Goal: Check status: Check status

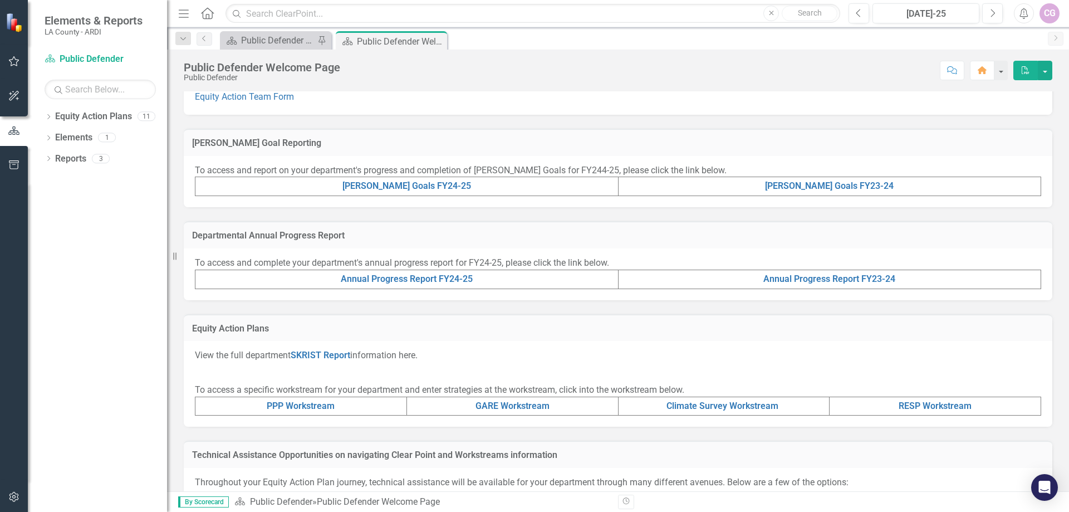
scroll to position [223, 0]
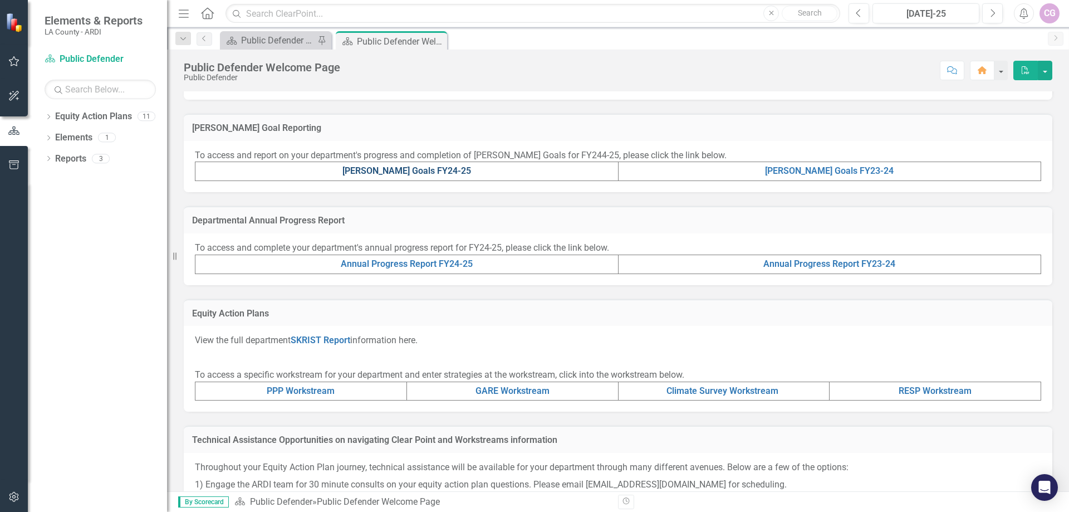
click at [405, 166] on link "[PERSON_NAME] Goals FY24-25" at bounding box center [406, 170] width 129 height 11
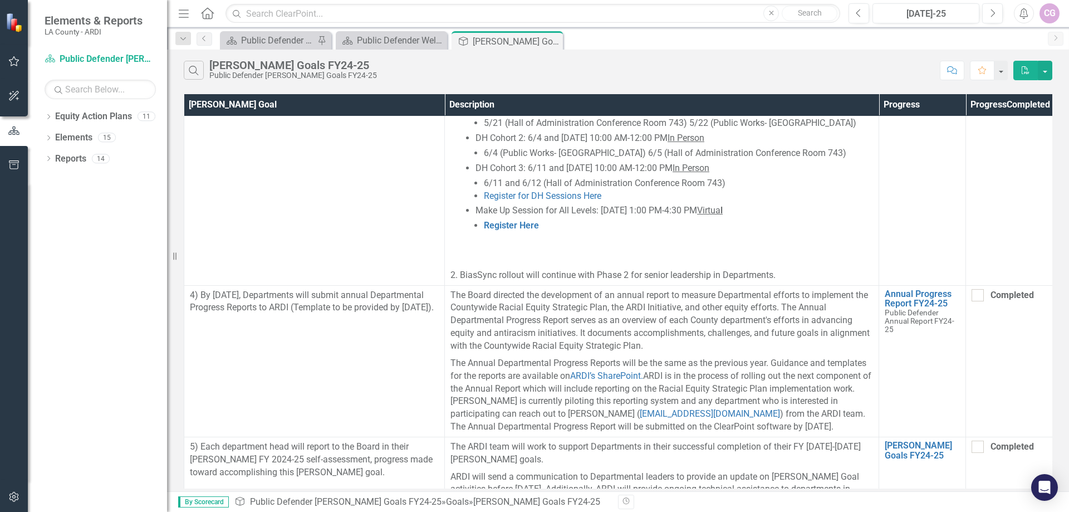
scroll to position [1204, 0]
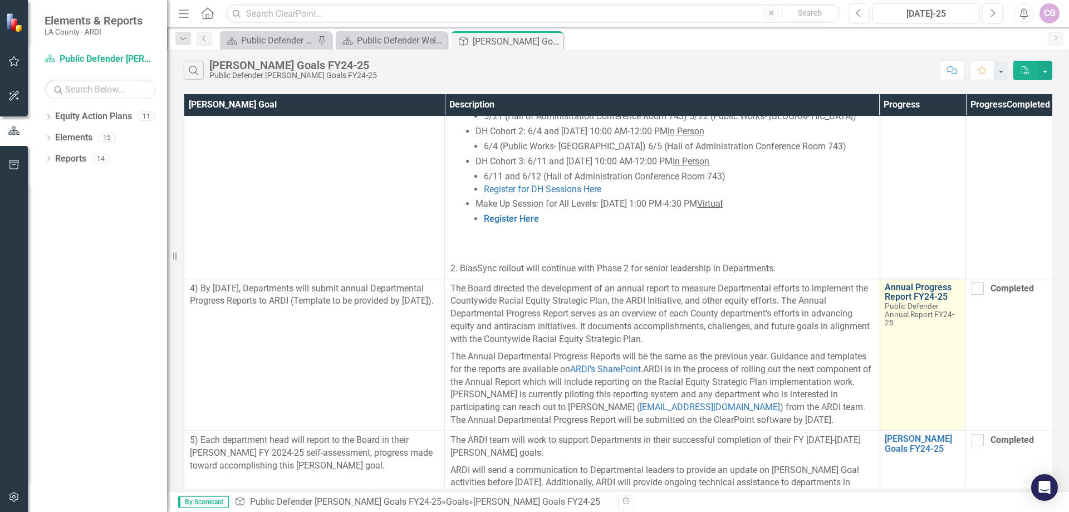
click at [914, 282] on link "Annual Progress Report FY24-25" at bounding box center [922, 291] width 75 height 19
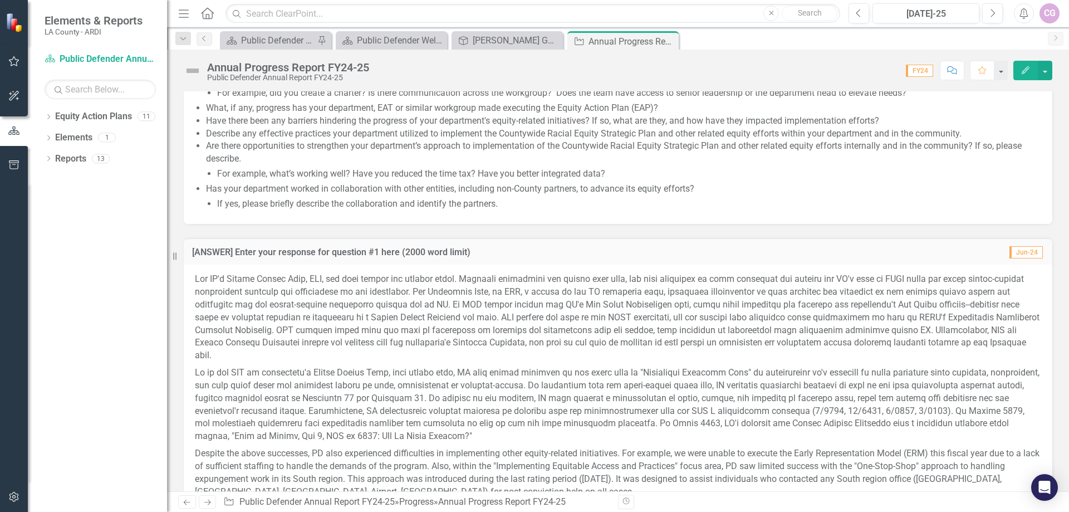
scroll to position [1001, 0]
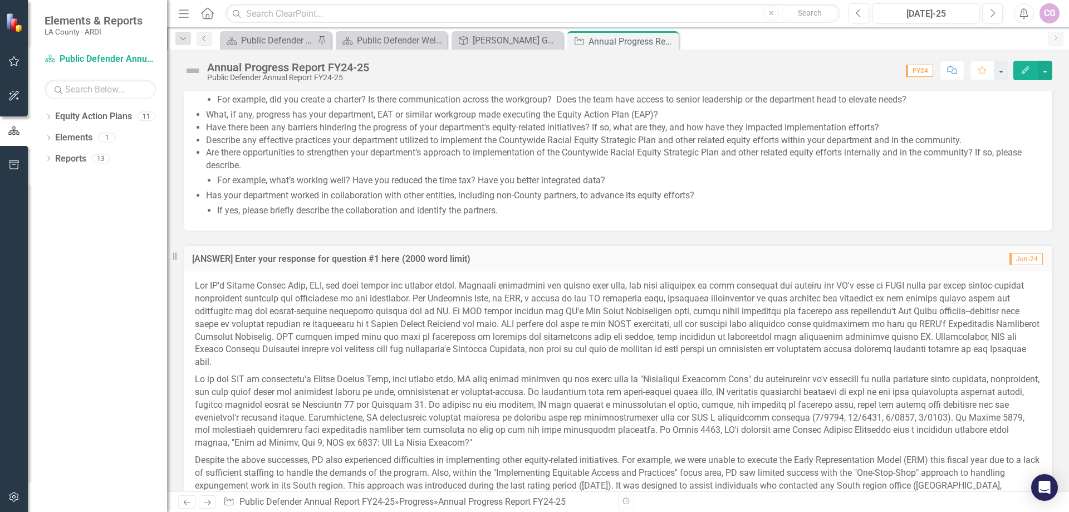
click at [204, 13] on icon "Home" at bounding box center [207, 13] width 14 height 12
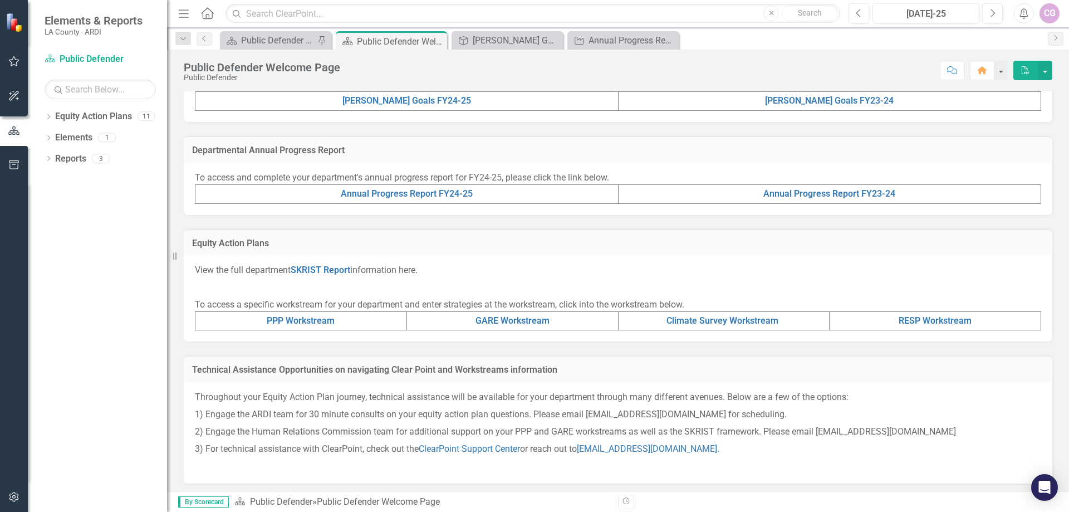
scroll to position [296, 0]
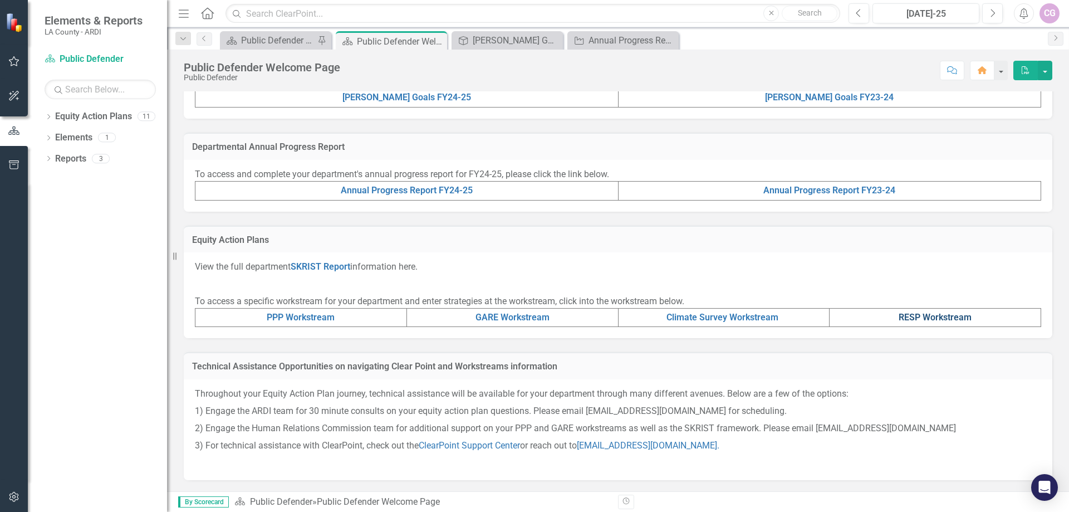
click at [924, 316] on link "RESP Workstream" at bounding box center [935, 317] width 73 height 11
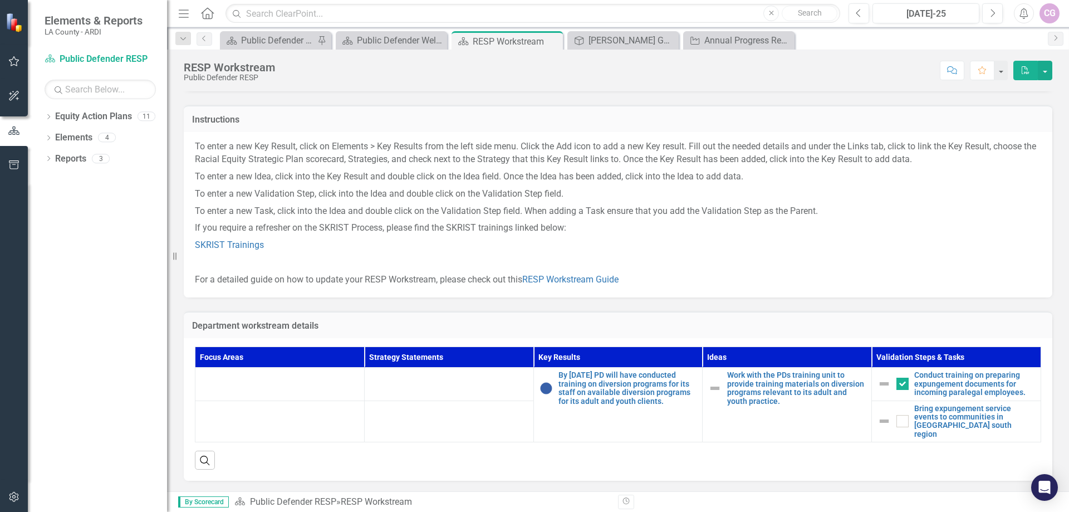
scroll to position [60, 0]
click at [207, 12] on icon "Home" at bounding box center [207, 13] width 14 height 12
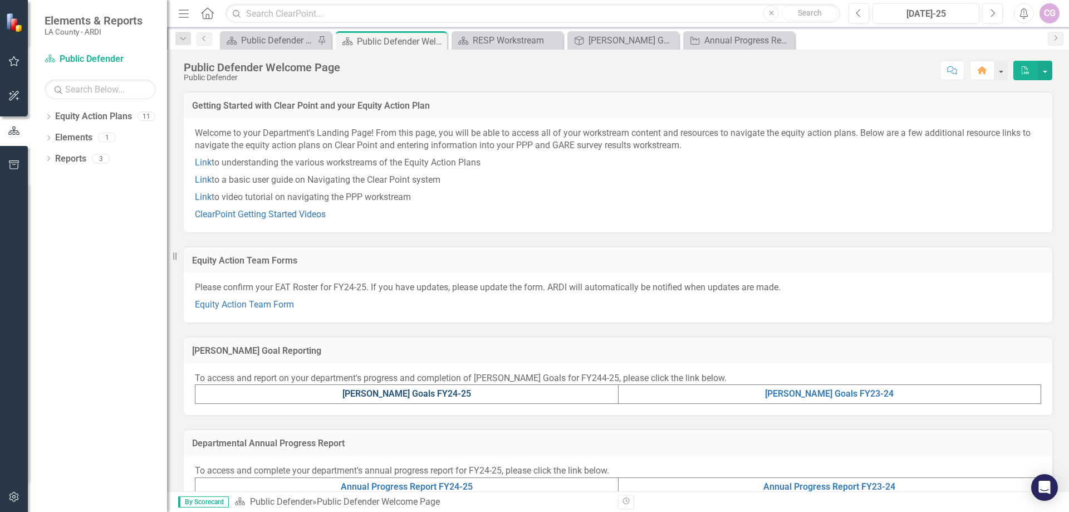
click at [422, 394] on link "[PERSON_NAME] Goals FY24-25" at bounding box center [406, 393] width 129 height 11
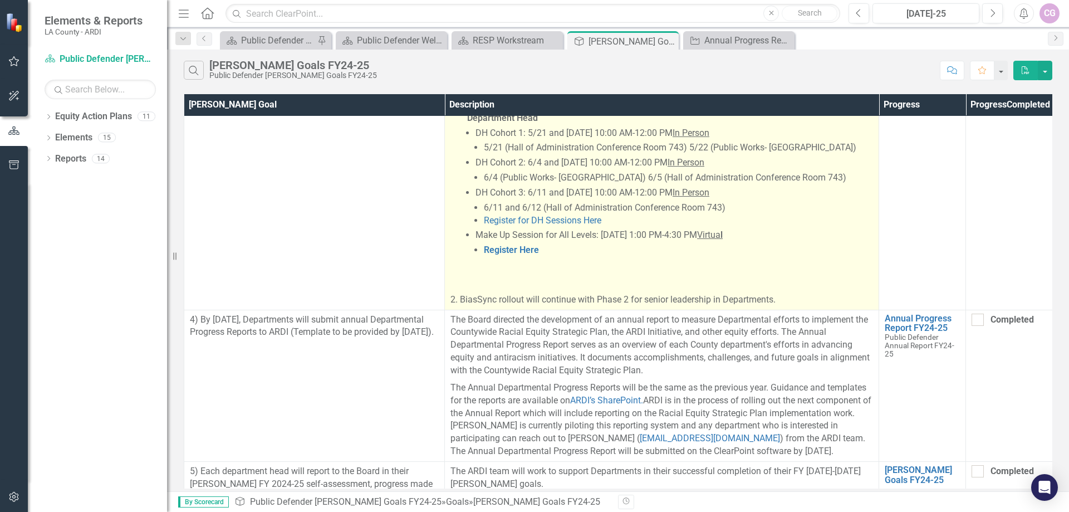
scroll to position [1204, 0]
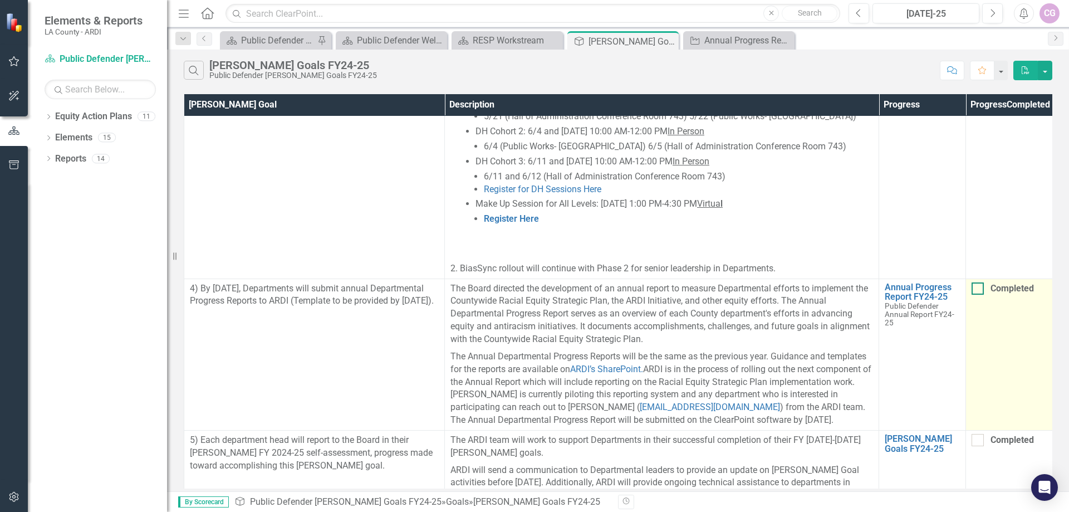
click at [979, 282] on div at bounding box center [978, 288] width 12 height 12
click at [979, 282] on input "Completed" at bounding box center [975, 285] width 7 height 7
checkbox input "true"
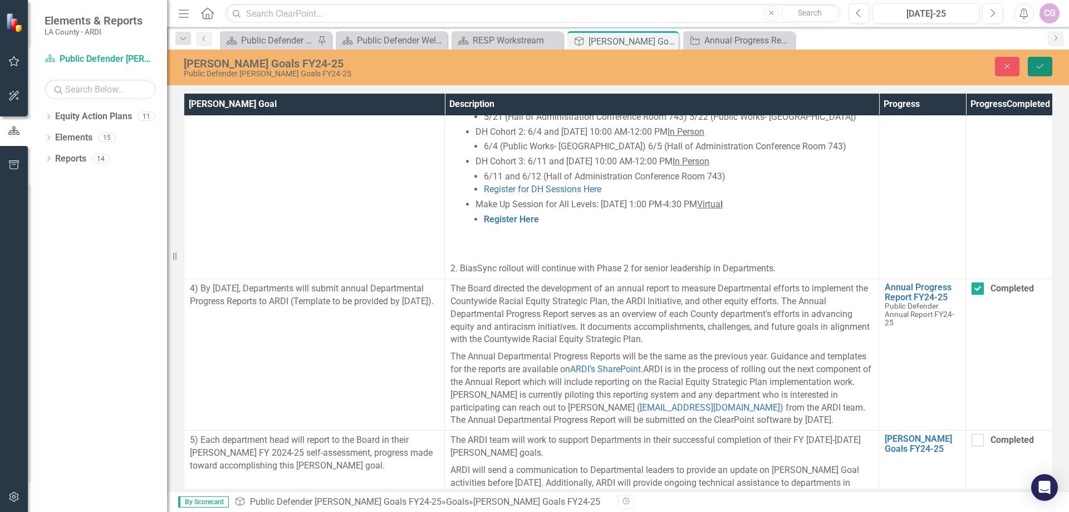
click at [1045, 62] on icon "Save" at bounding box center [1040, 66] width 10 height 8
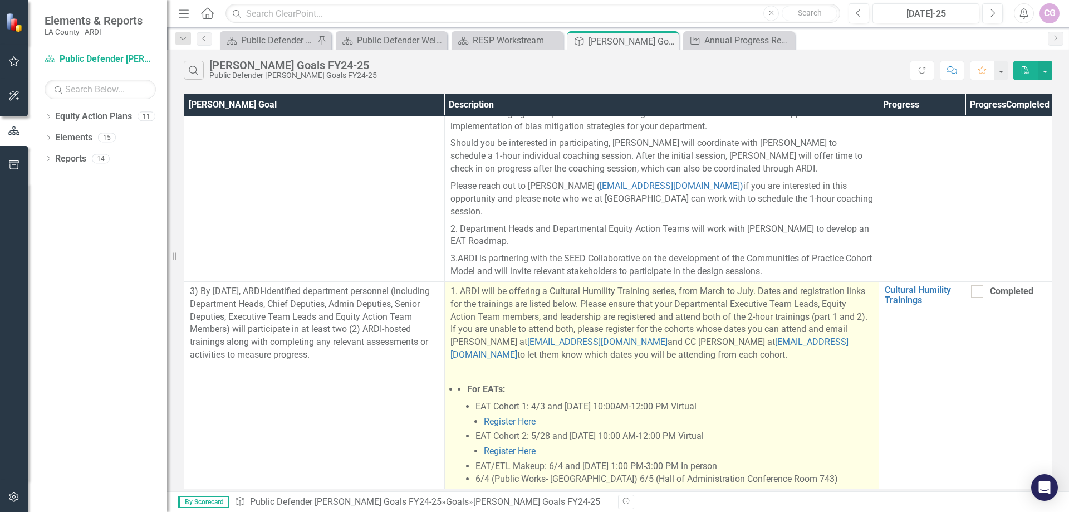
scroll to position [386, 0]
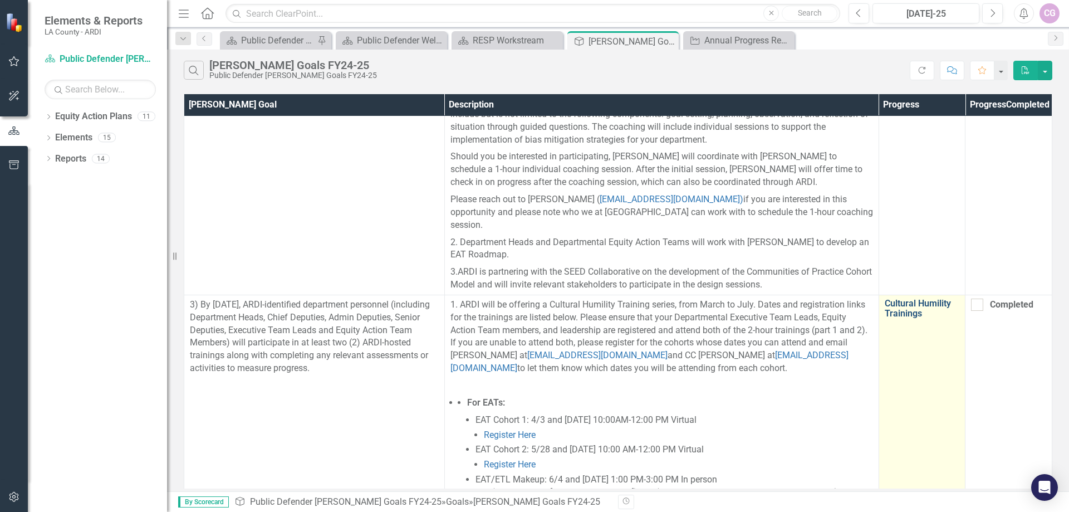
click at [898, 310] on link "Cultural Humility Trainings" at bounding box center [922, 307] width 75 height 19
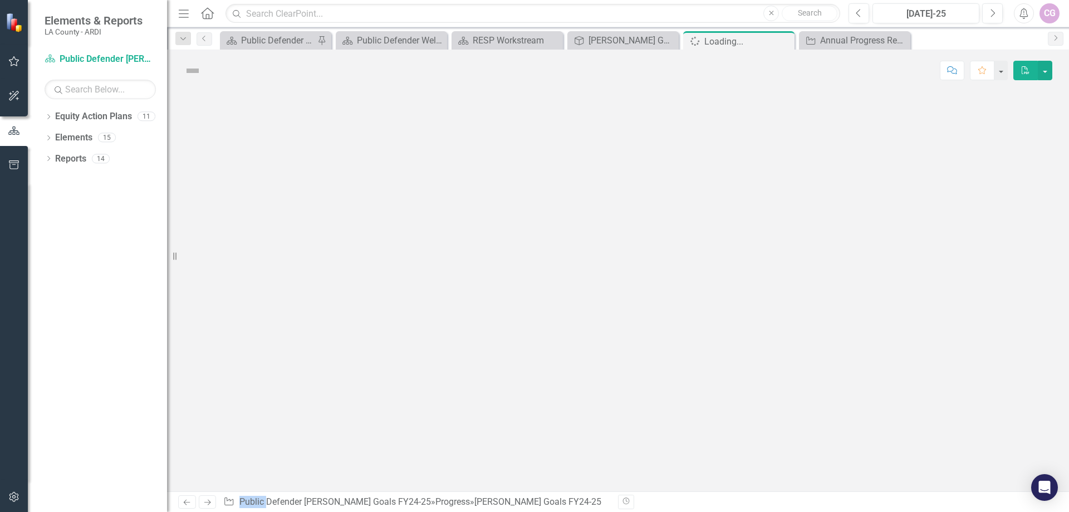
click at [898, 310] on div at bounding box center [618, 291] width 902 height 400
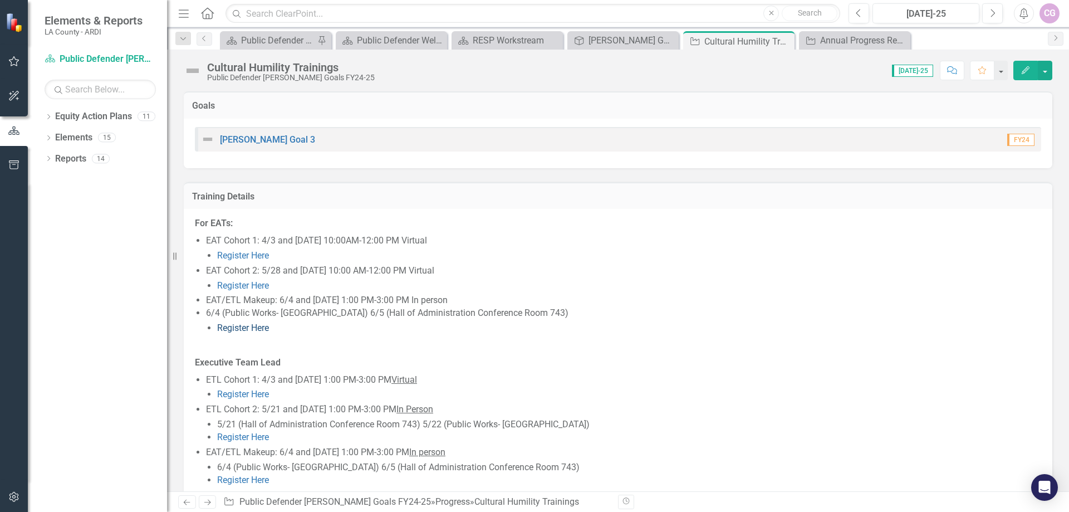
click at [252, 326] on link "Register Here" at bounding box center [243, 327] width 52 height 11
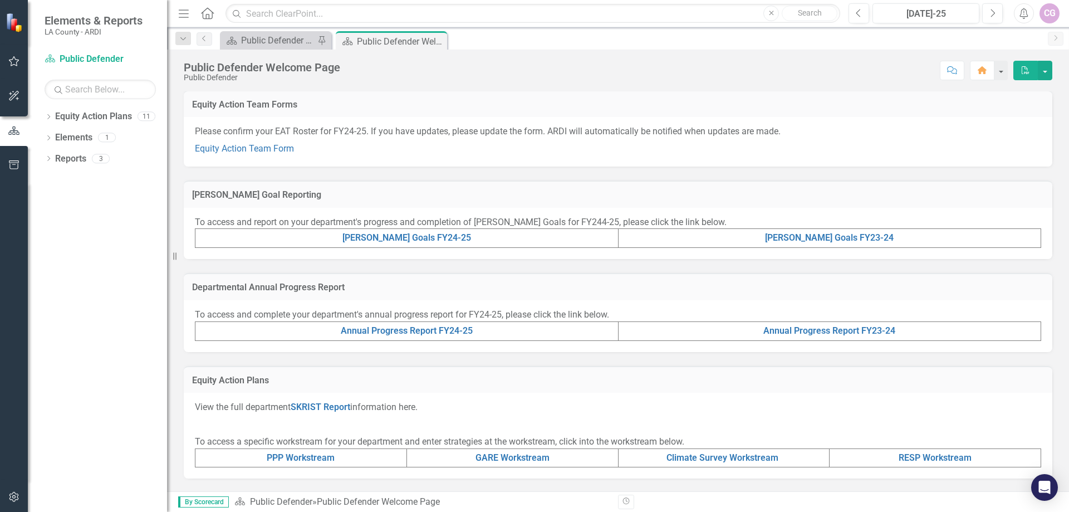
scroll to position [129, 0]
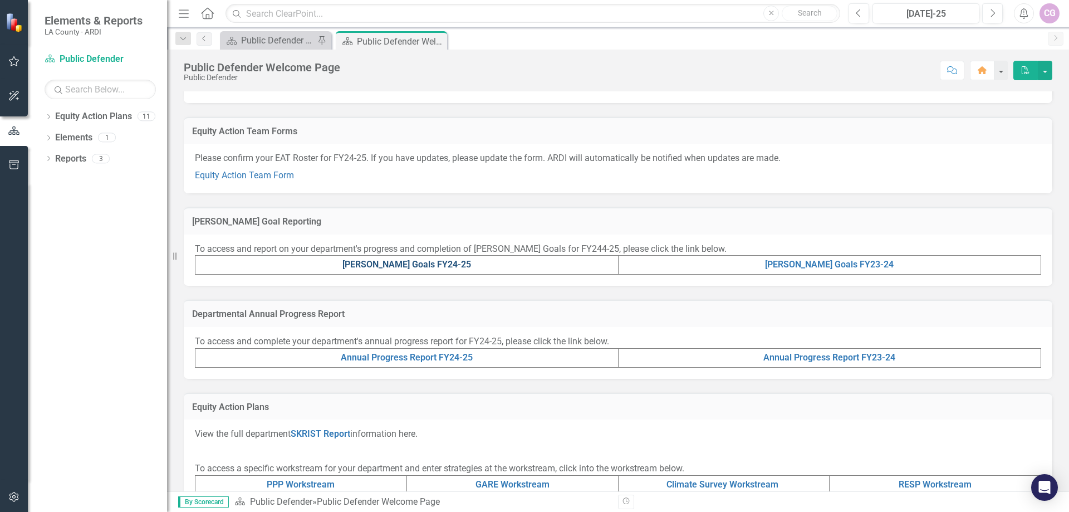
click at [396, 264] on link "[PERSON_NAME] Goals FY24-25" at bounding box center [406, 264] width 129 height 11
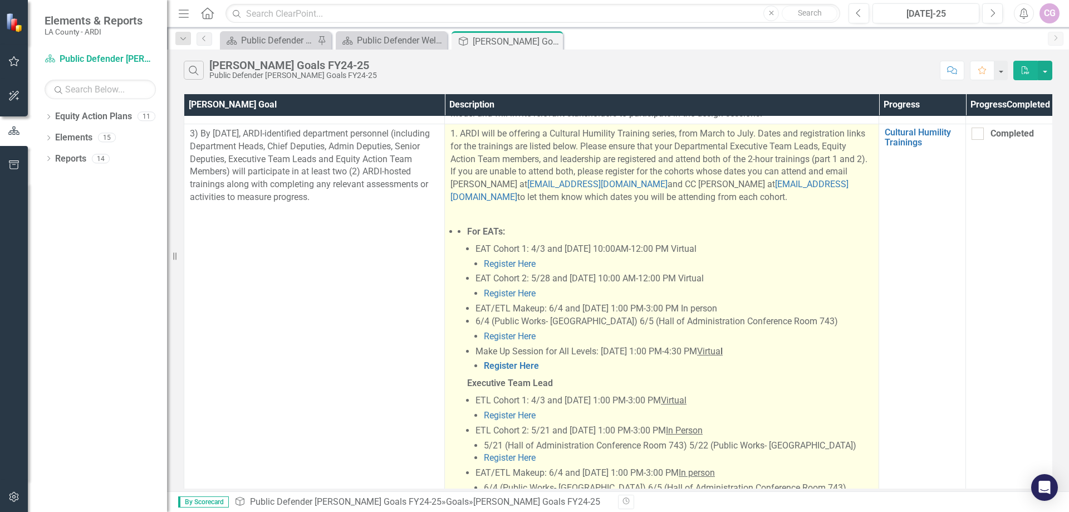
scroll to position [501, 0]
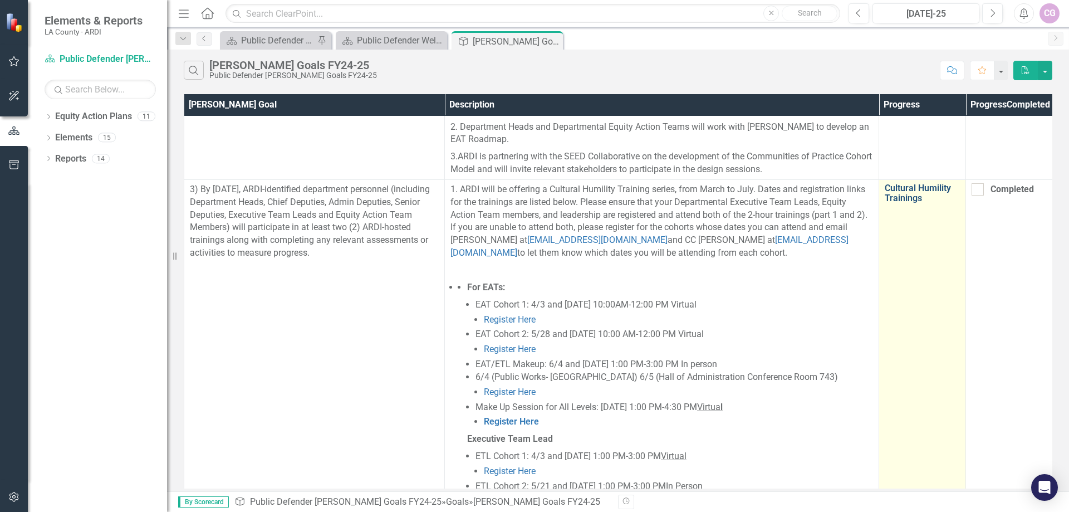
click at [902, 183] on link "Cultural Humility Trainings" at bounding box center [922, 192] width 75 height 19
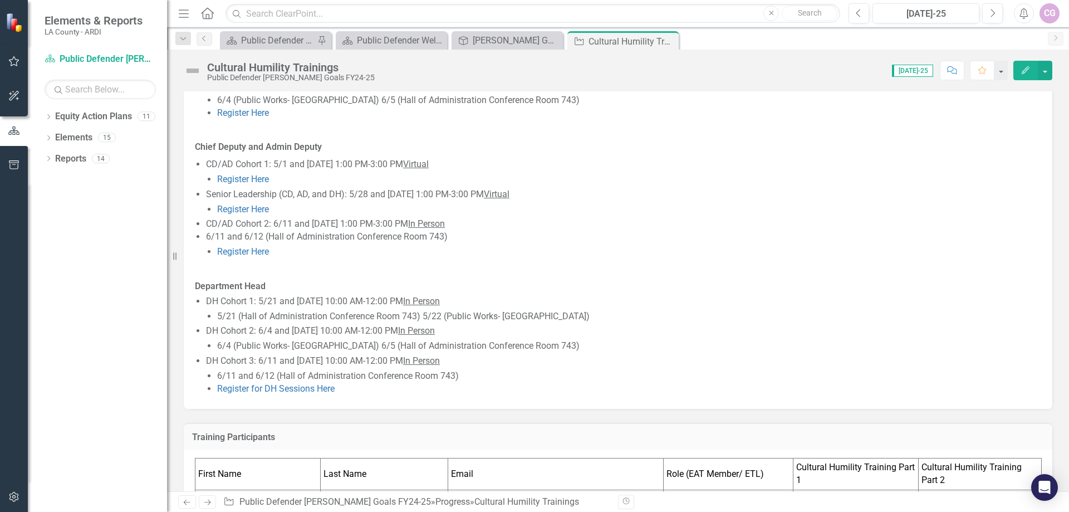
scroll to position [299, 0]
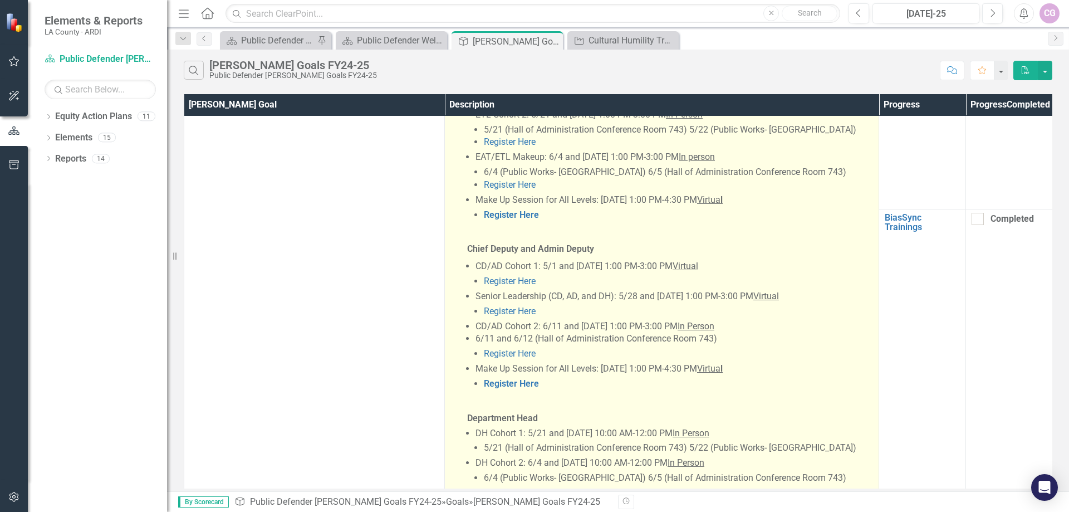
scroll to position [891, 0]
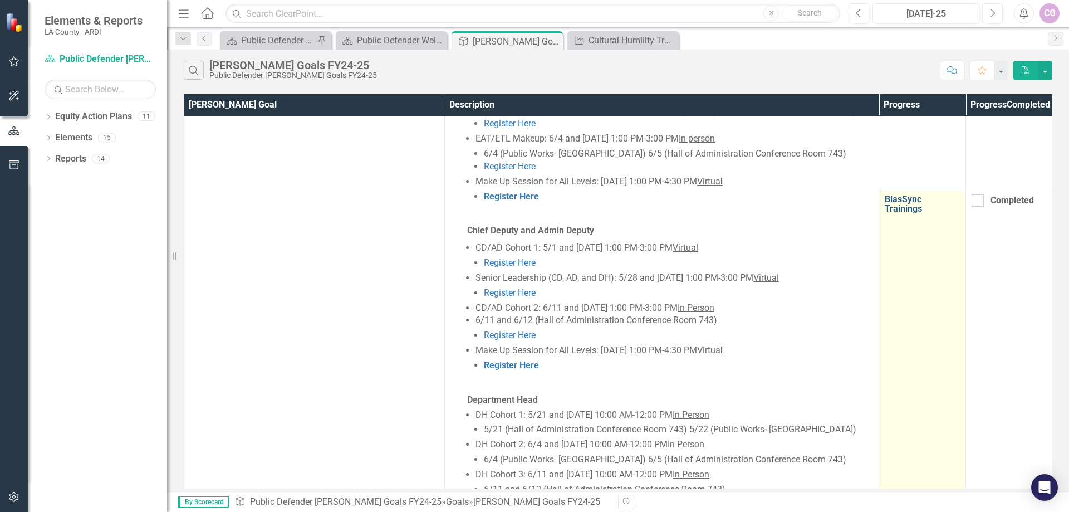
click at [901, 194] on link "BiasSync Trainings" at bounding box center [922, 203] width 75 height 19
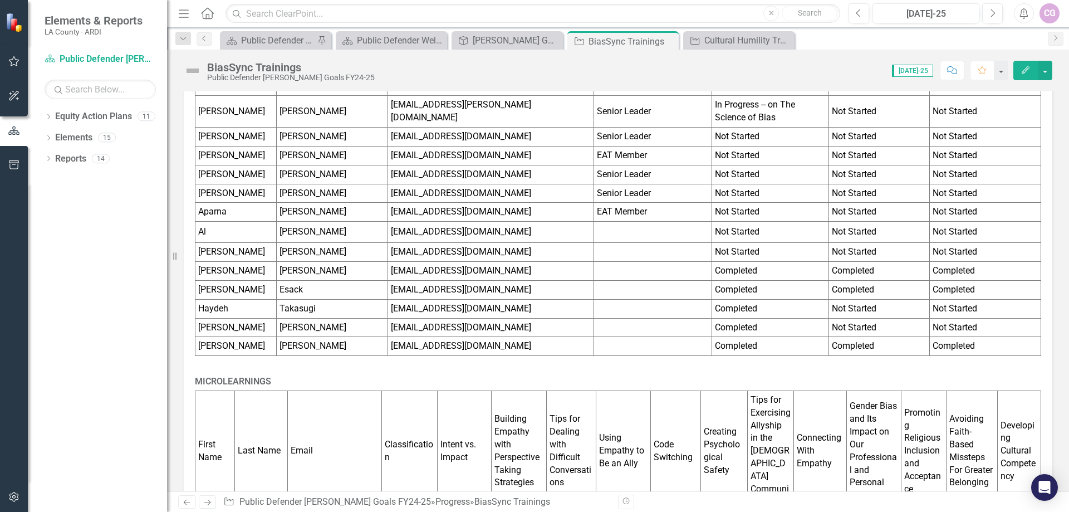
scroll to position [501, 0]
click at [1046, 68] on button "button" at bounding box center [1045, 70] width 14 height 19
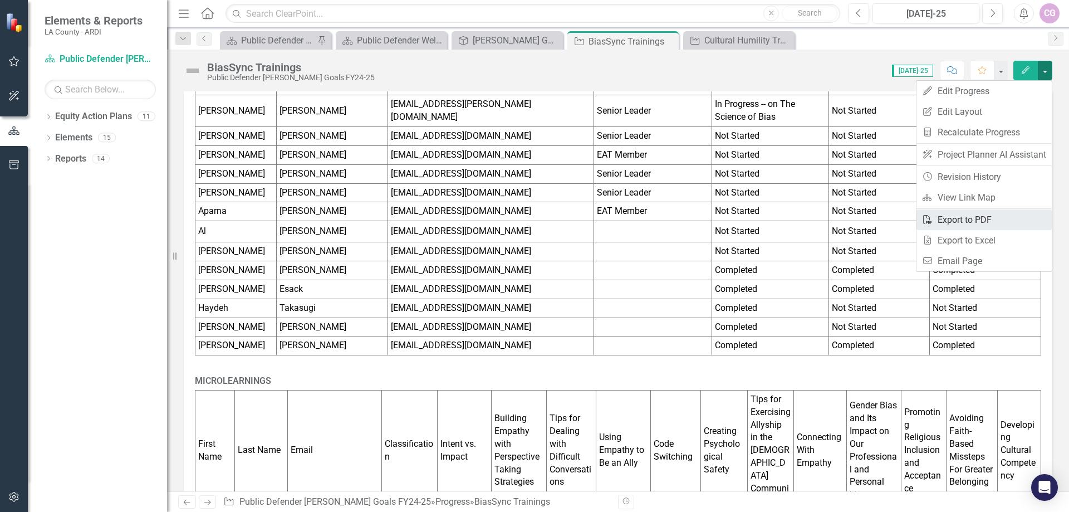
click at [957, 220] on link "PDF Export to PDF" at bounding box center [984, 219] width 135 height 21
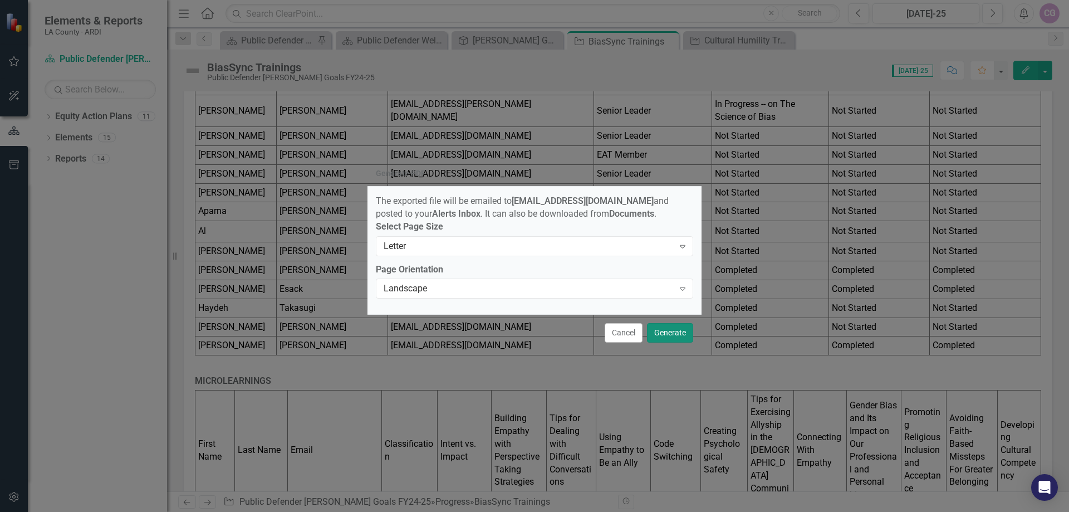
click at [673, 332] on button "Generate" at bounding box center [670, 332] width 46 height 19
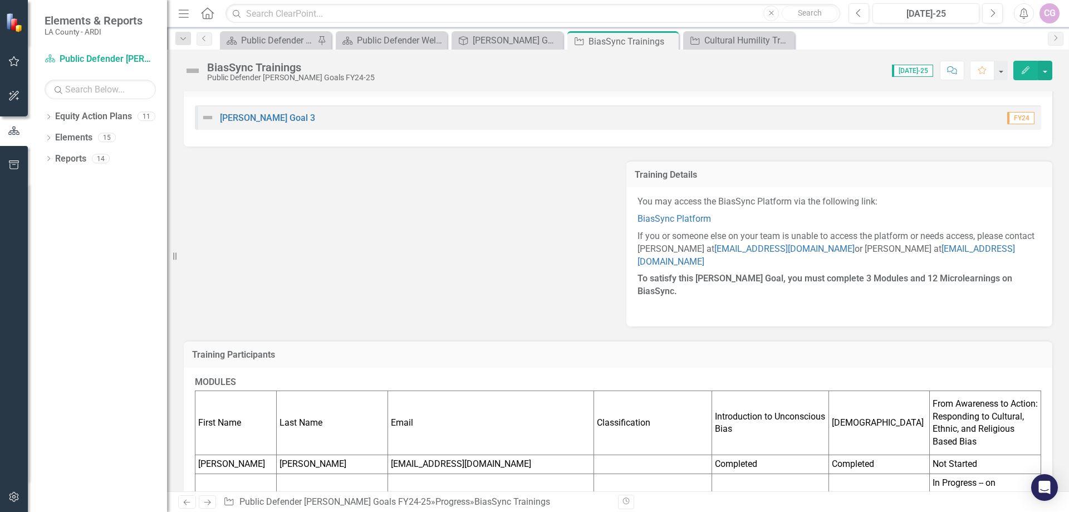
scroll to position [0, 0]
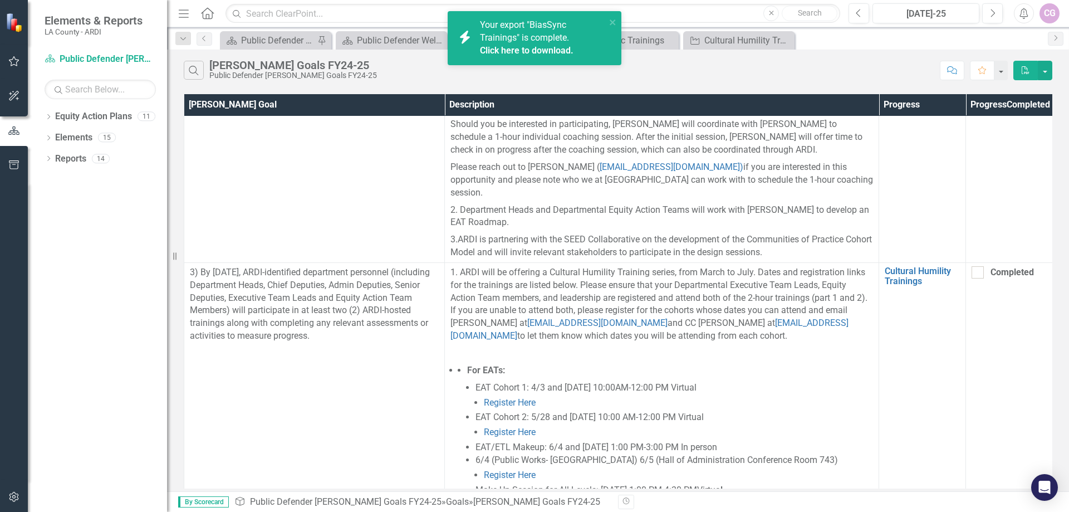
scroll to position [445, 0]
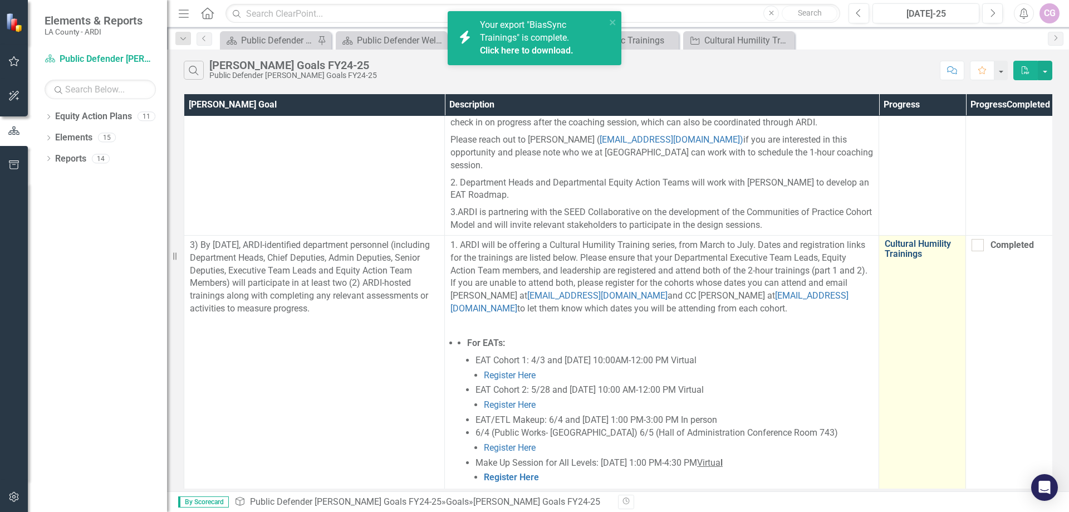
click at [892, 239] on link "Cultural Humility Trainings" at bounding box center [922, 248] width 75 height 19
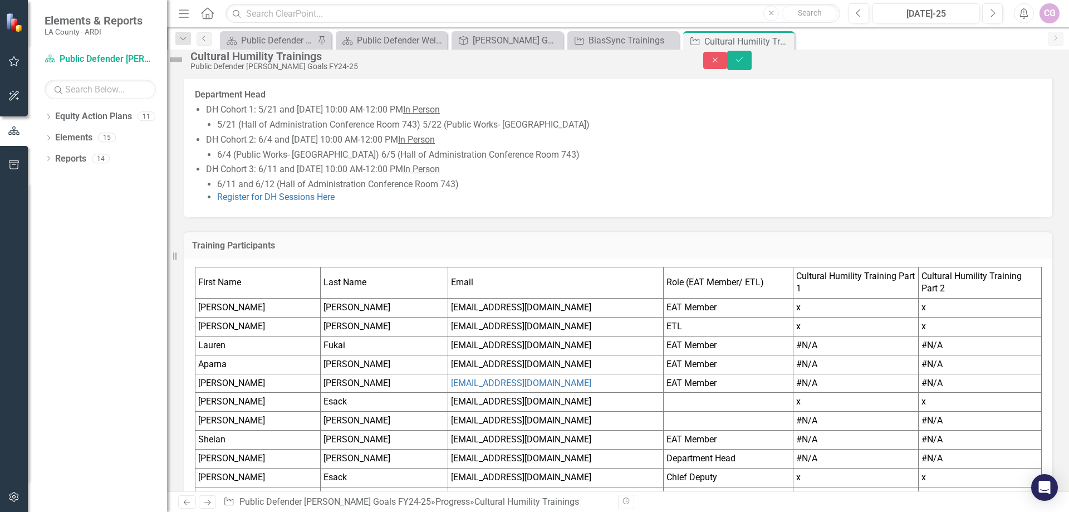
scroll to position [634, 0]
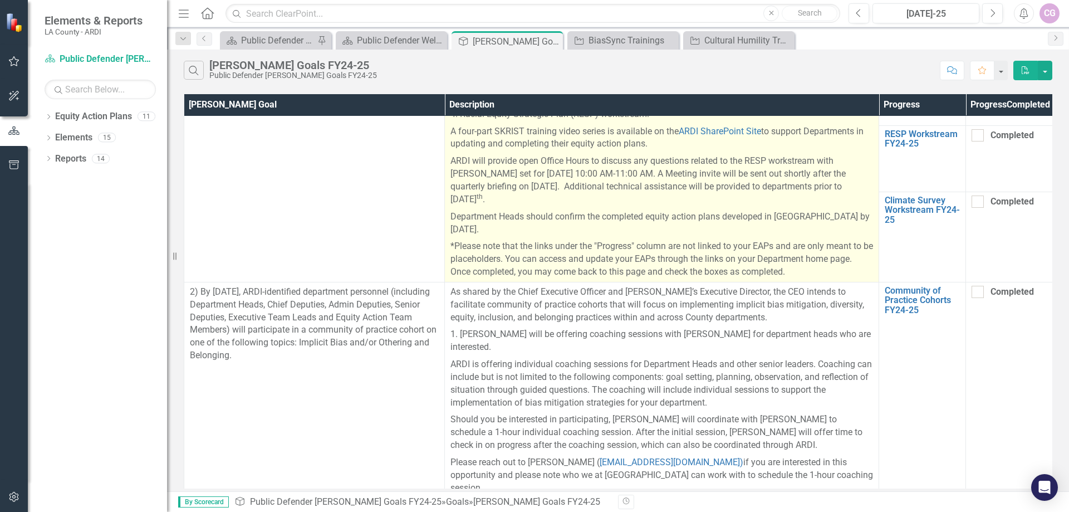
scroll to position [111, 0]
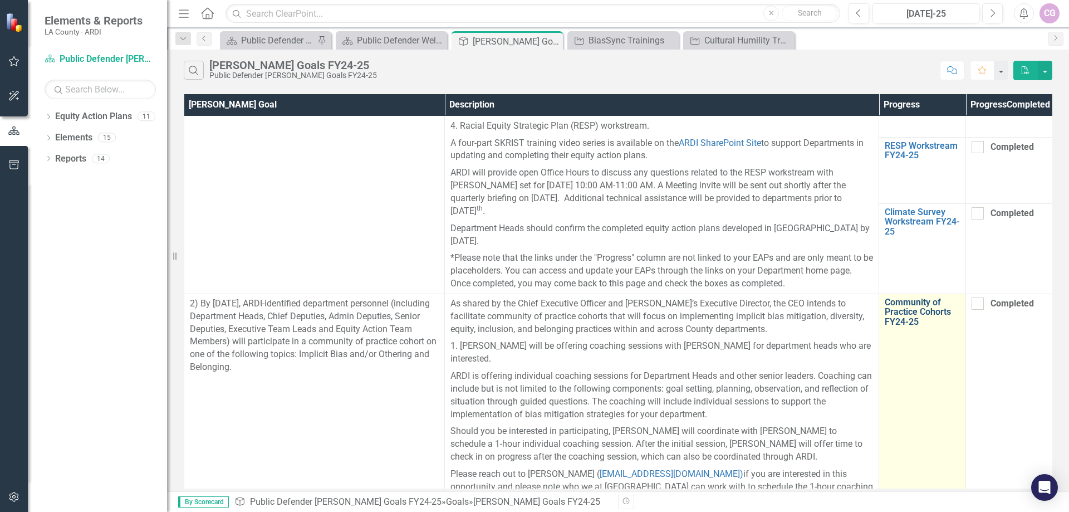
click at [904, 307] on link "Community of Practice Cohorts FY24-25" at bounding box center [922, 312] width 75 height 30
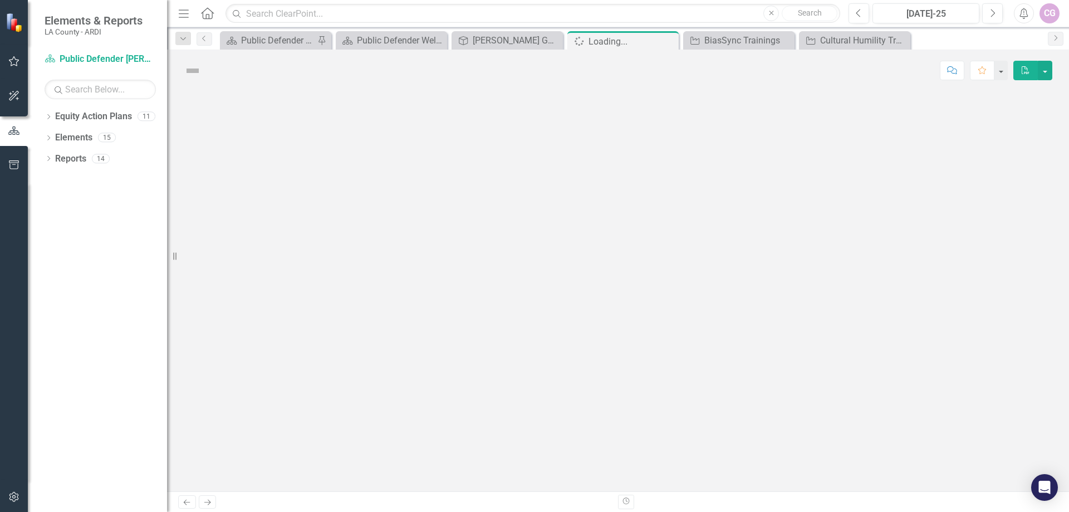
click at [904, 307] on div at bounding box center [618, 291] width 902 height 400
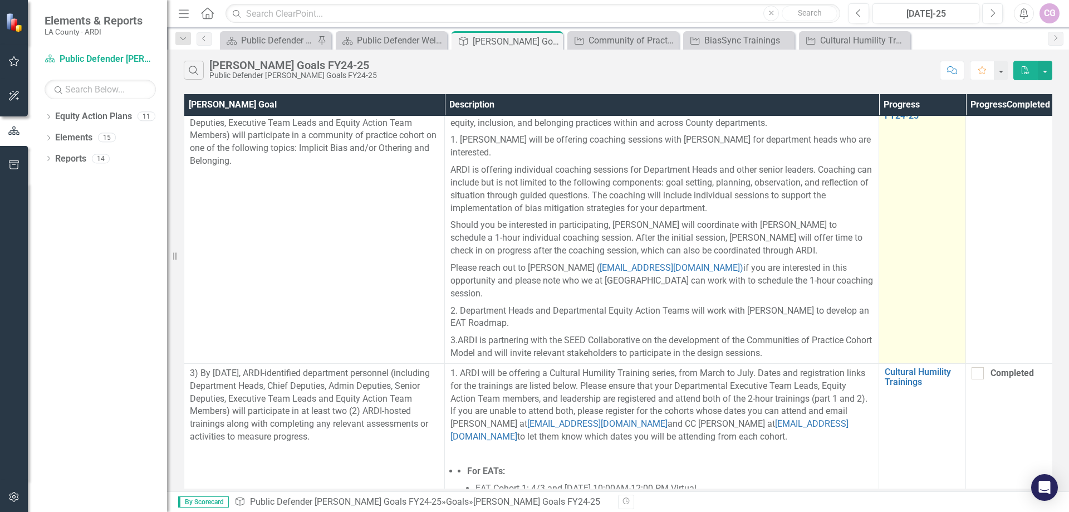
scroll to position [390, 0]
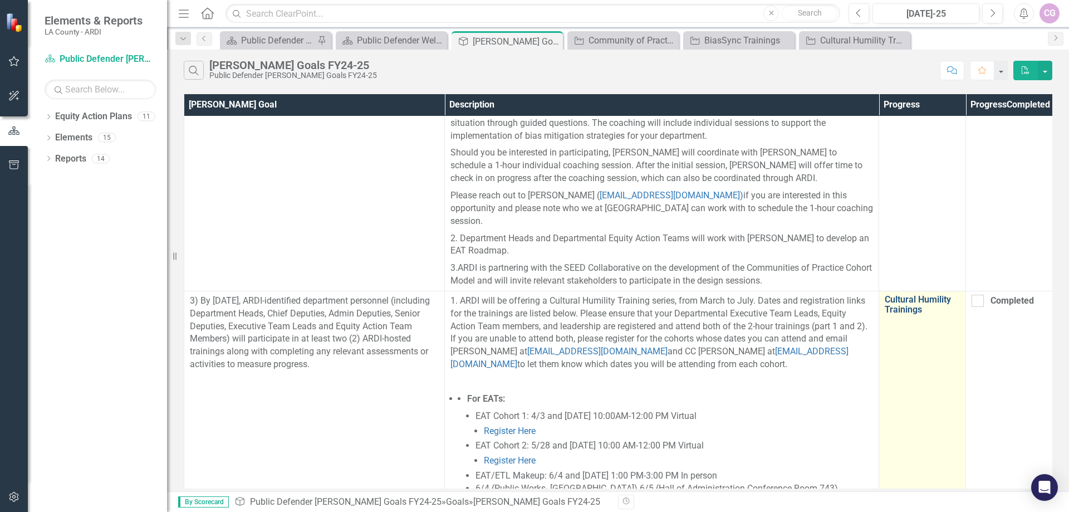
click at [908, 295] on link "Cultural Humility Trainings" at bounding box center [922, 304] width 75 height 19
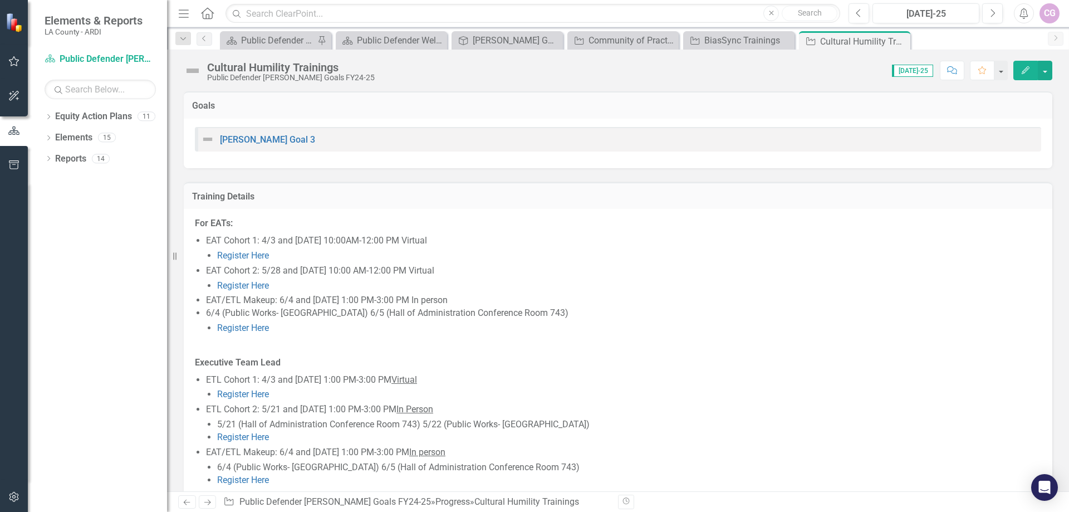
click at [908, 275] on li "EAT Cohort 2: 5/28 and 5/29 10:00 AM-12:00 PM Virtual Register Here" at bounding box center [623, 279] width 835 height 28
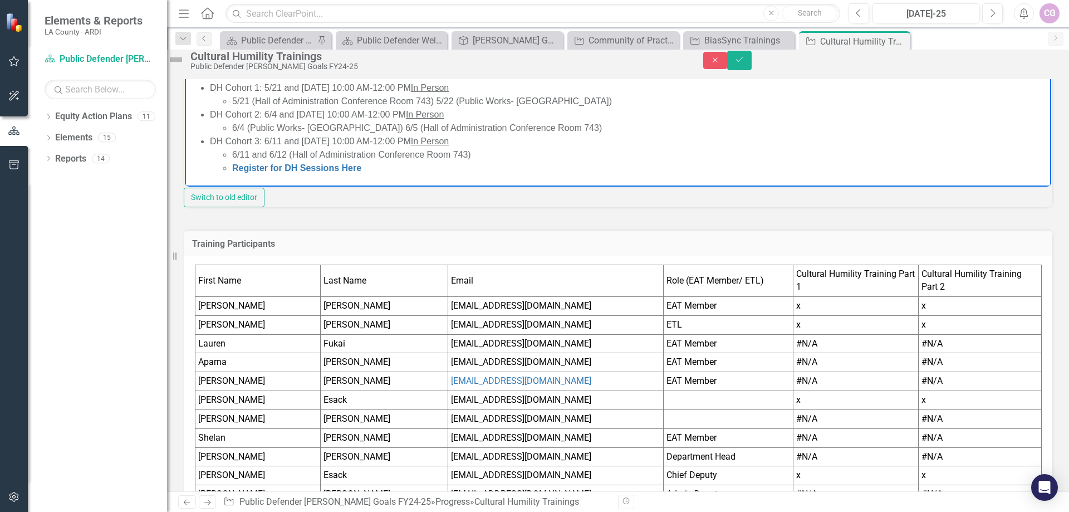
scroll to position [342, 0]
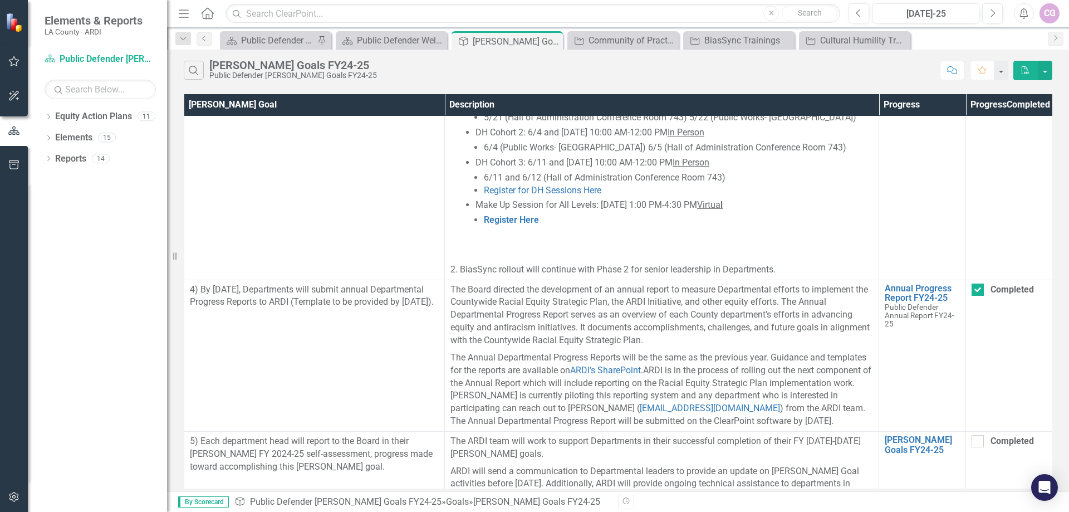
scroll to position [1204, 0]
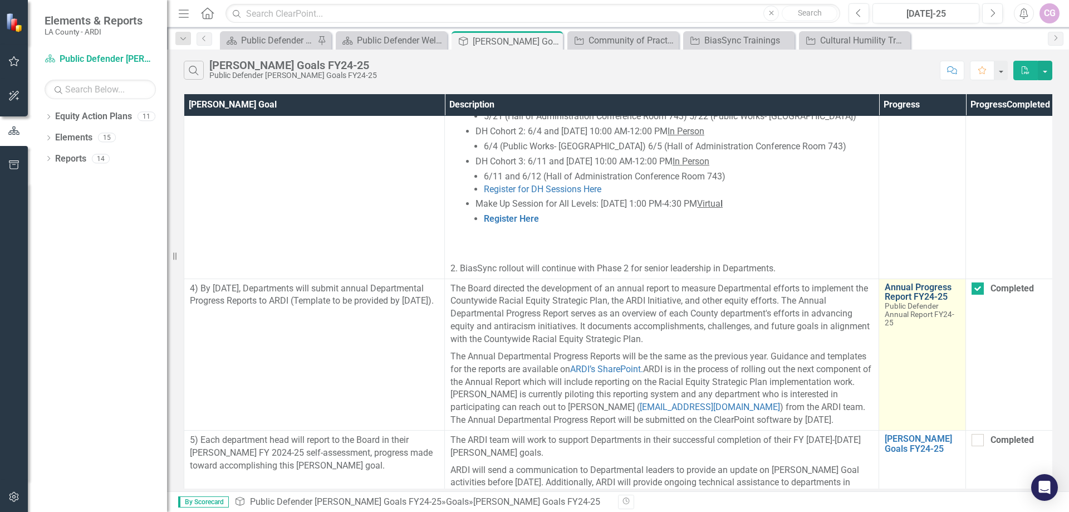
click at [902, 282] on link "Annual Progress Report FY24-25" at bounding box center [922, 291] width 75 height 19
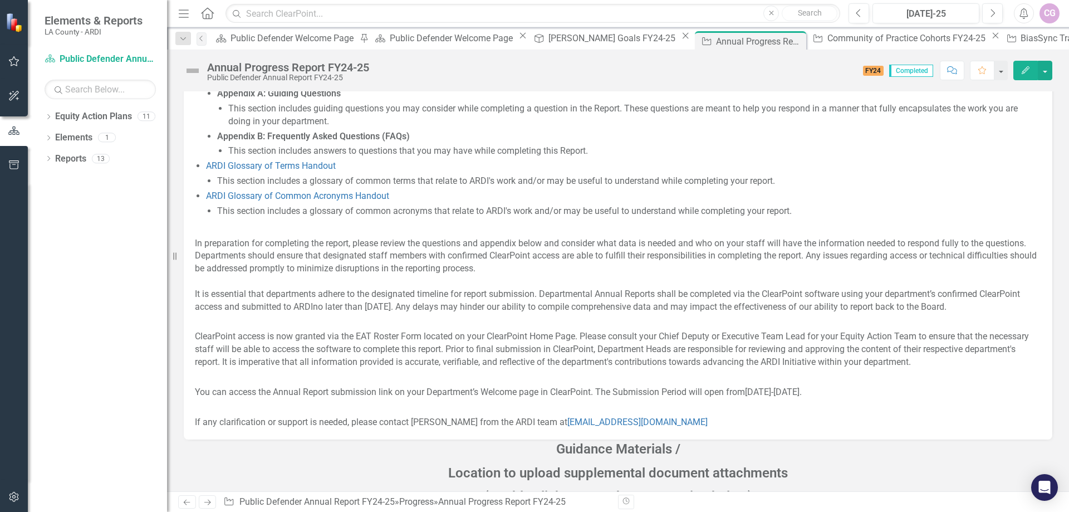
scroll to position [278, 0]
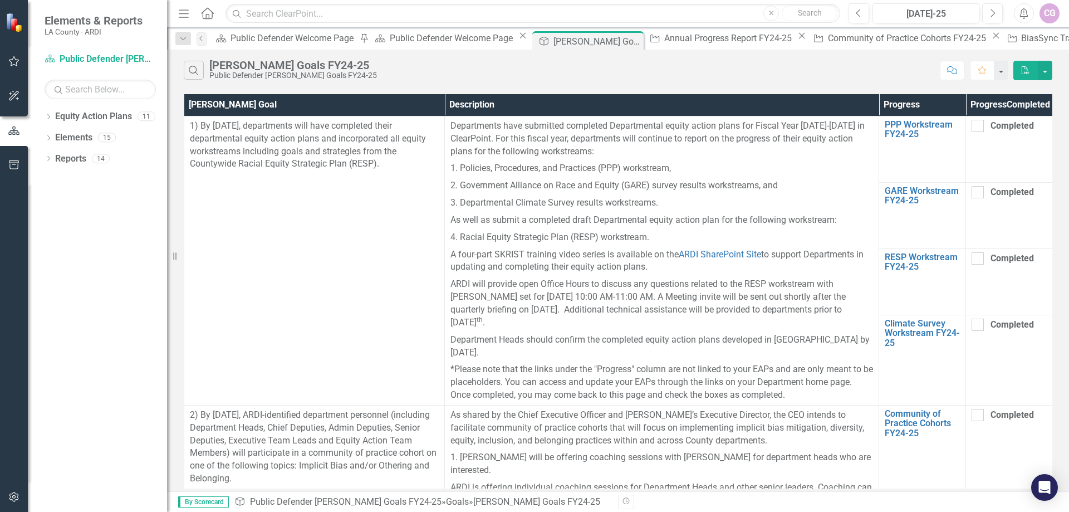
click at [203, 14] on icon at bounding box center [207, 13] width 13 height 12
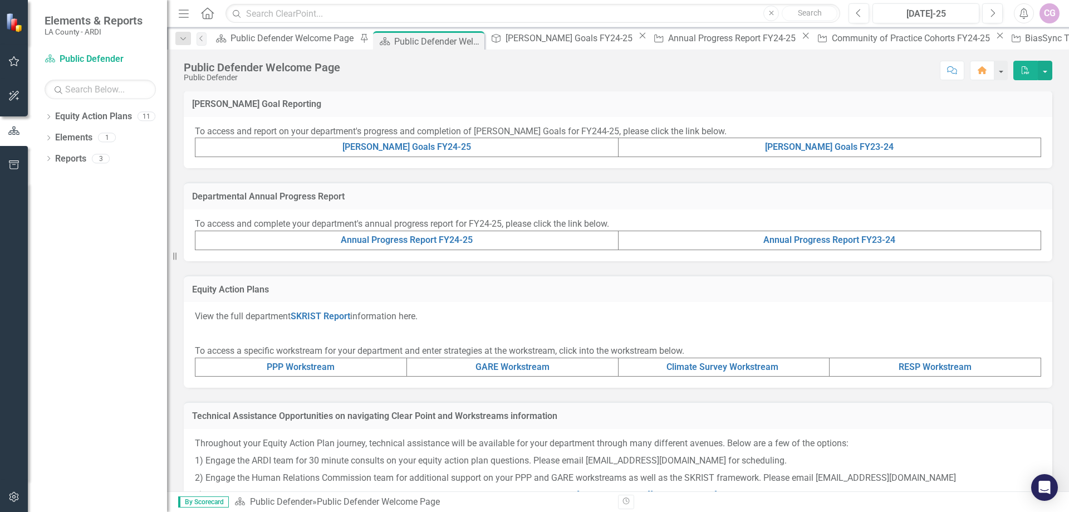
scroll to position [278, 0]
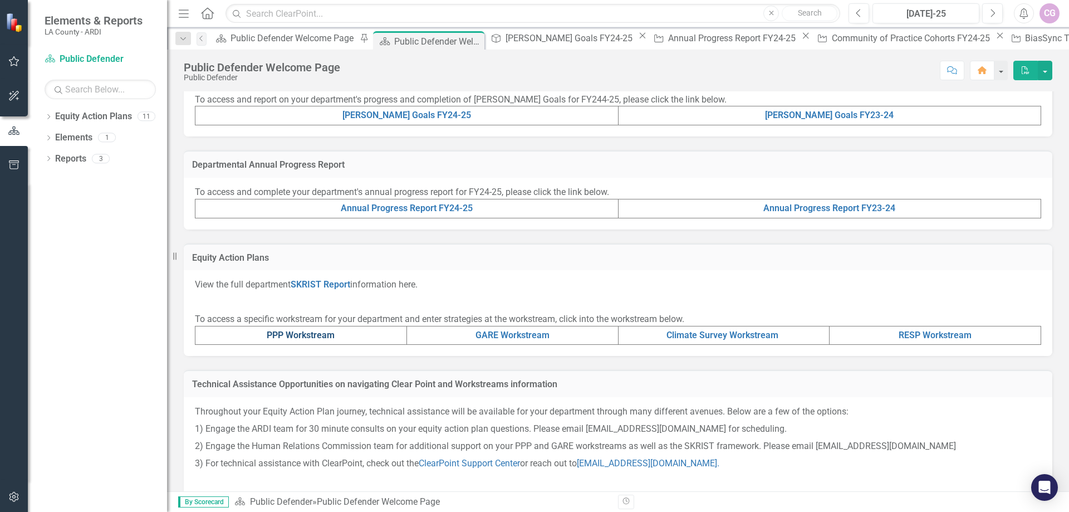
click at [301, 333] on link "PPP Workstream" at bounding box center [301, 335] width 68 height 11
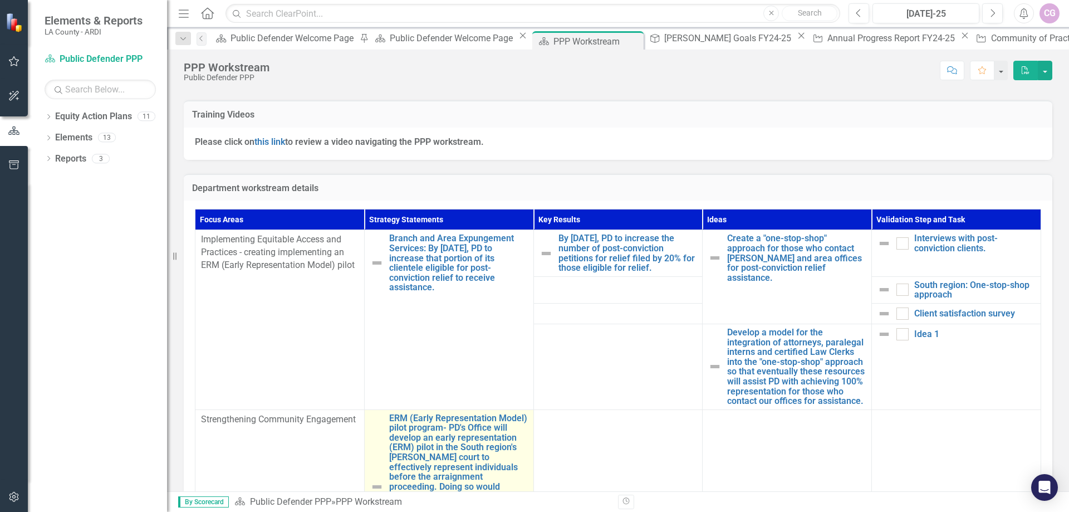
scroll to position [353, 0]
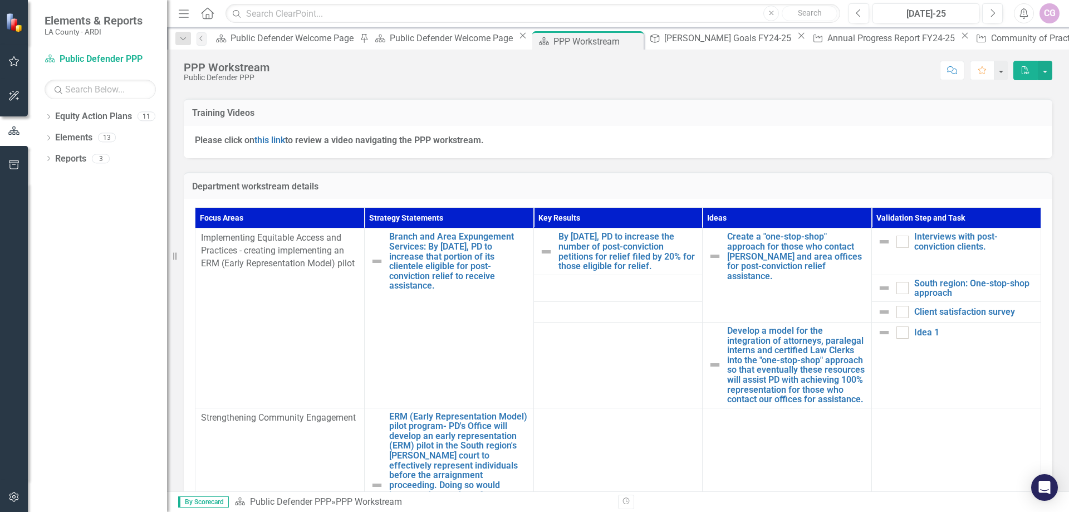
click at [209, 11] on icon "Home" at bounding box center [207, 13] width 14 height 12
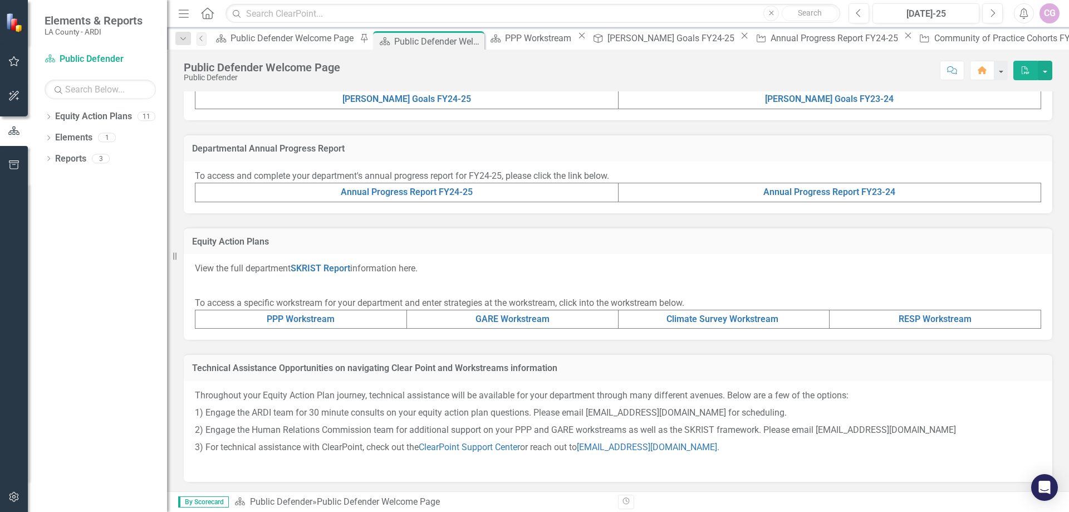
scroll to position [296, 0]
click at [401, 96] on link "[PERSON_NAME] Goals FY24-25" at bounding box center [406, 97] width 129 height 11
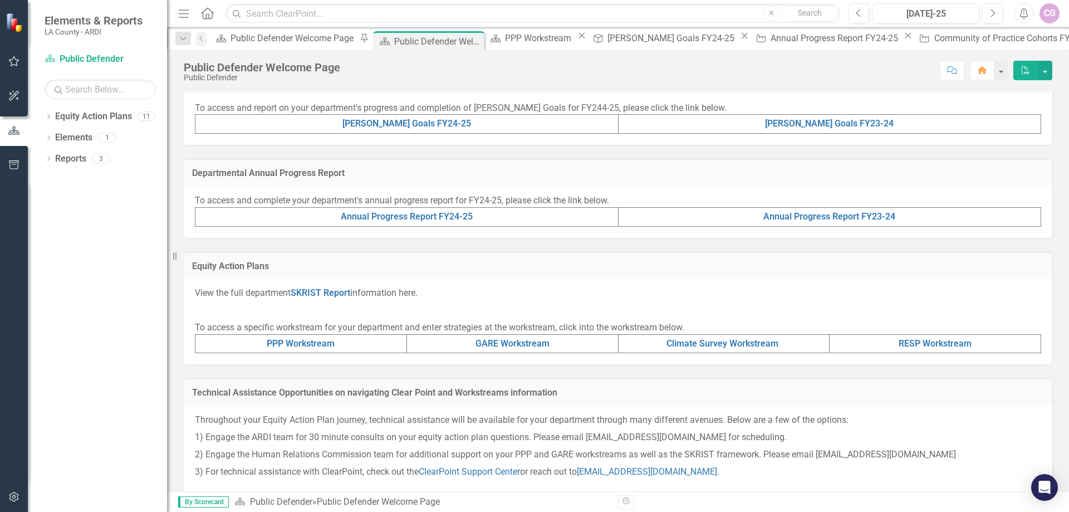
scroll to position [278, 0]
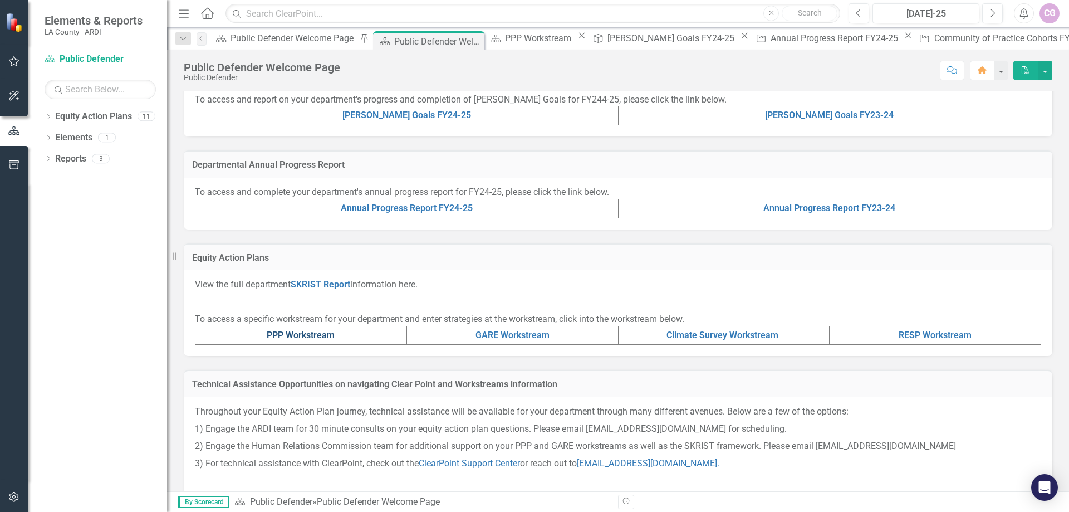
click at [296, 336] on link "PPP Workstream" at bounding box center [301, 335] width 68 height 11
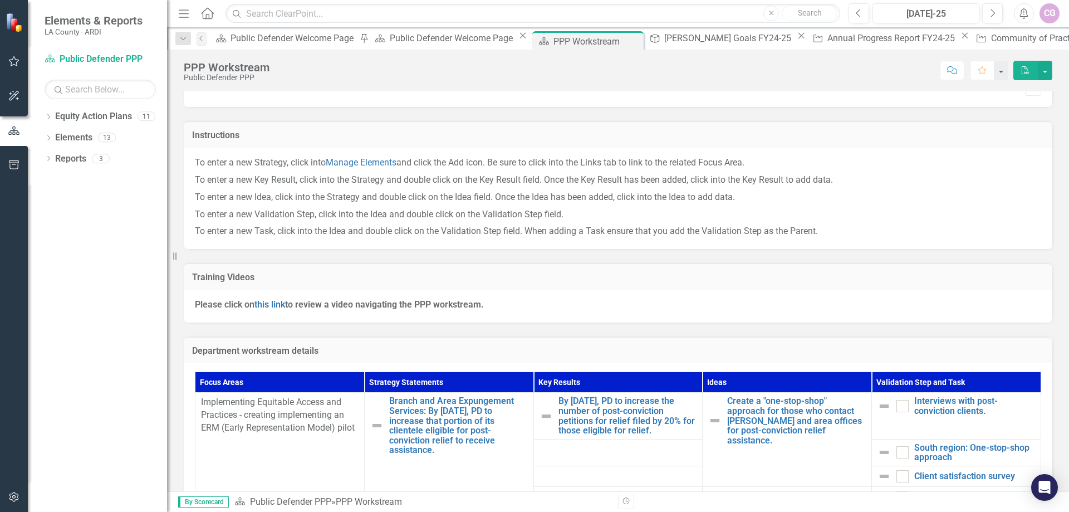
scroll to position [278, 0]
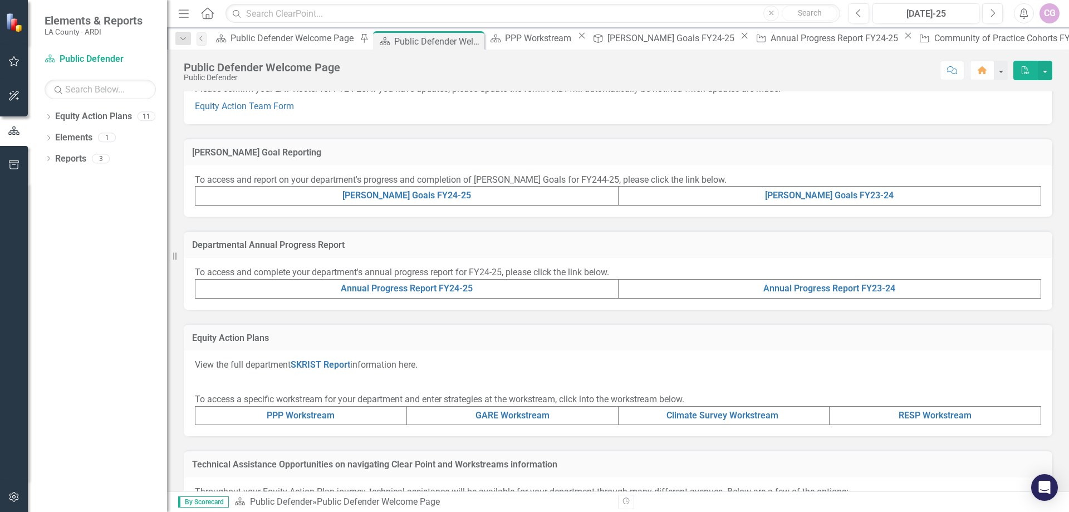
scroll to position [223, 0]
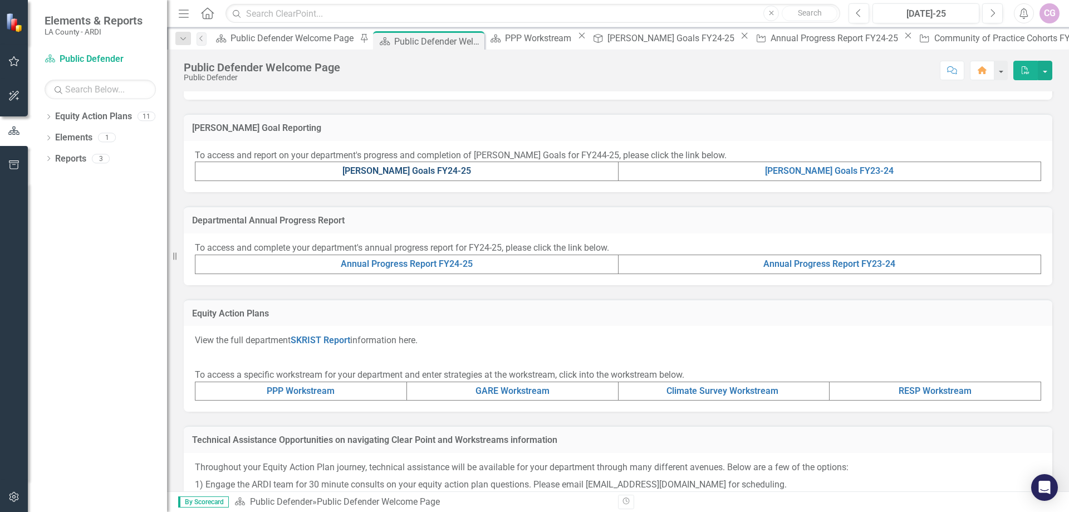
click at [398, 170] on link "[PERSON_NAME] Goals FY24-25" at bounding box center [406, 170] width 129 height 11
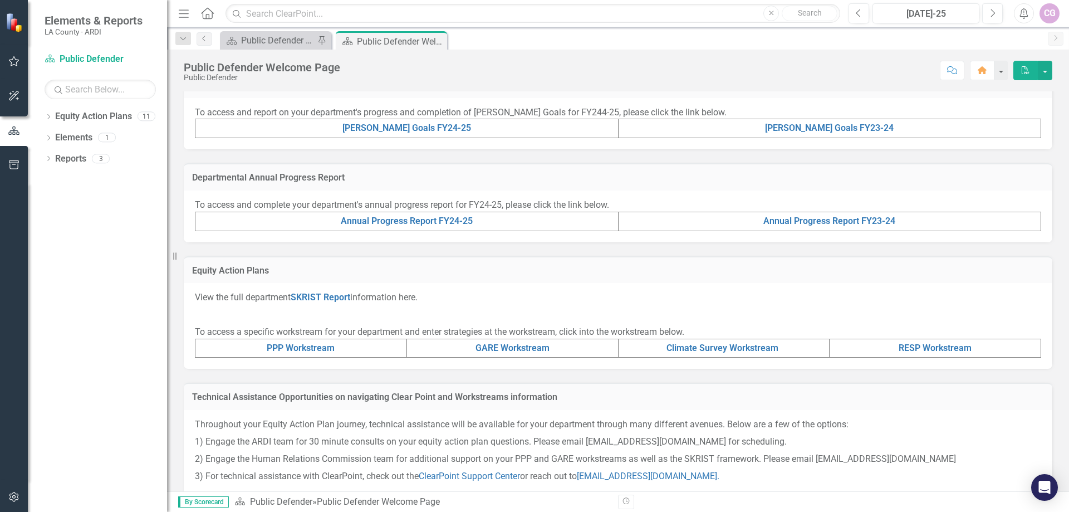
scroll to position [296, 0]
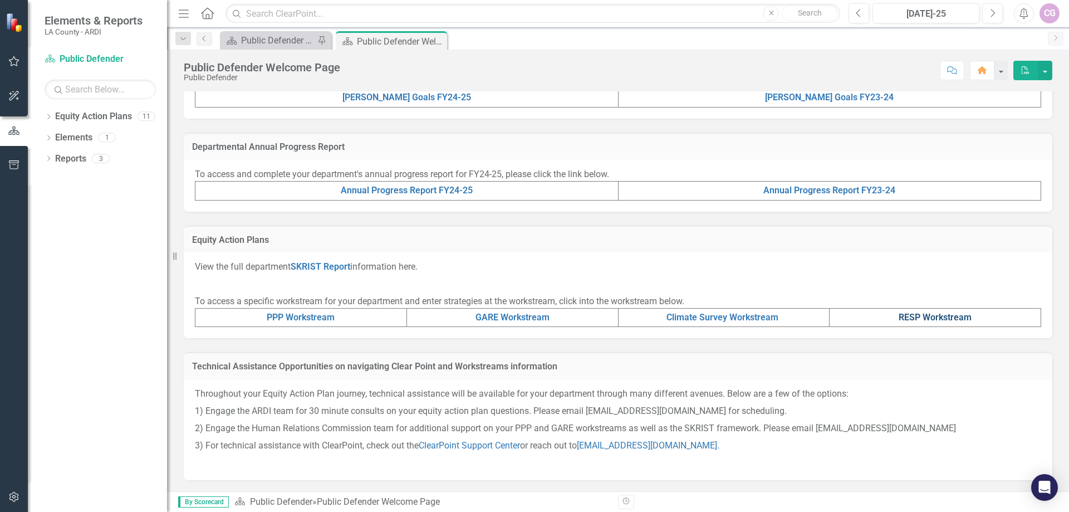
click at [923, 317] on link "RESP Workstream" at bounding box center [935, 317] width 73 height 11
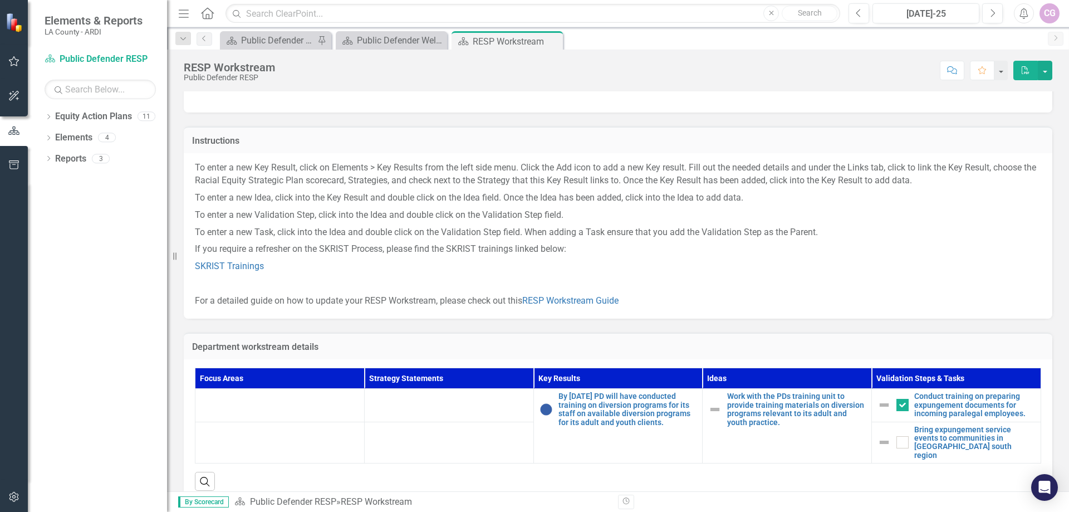
scroll to position [60, 0]
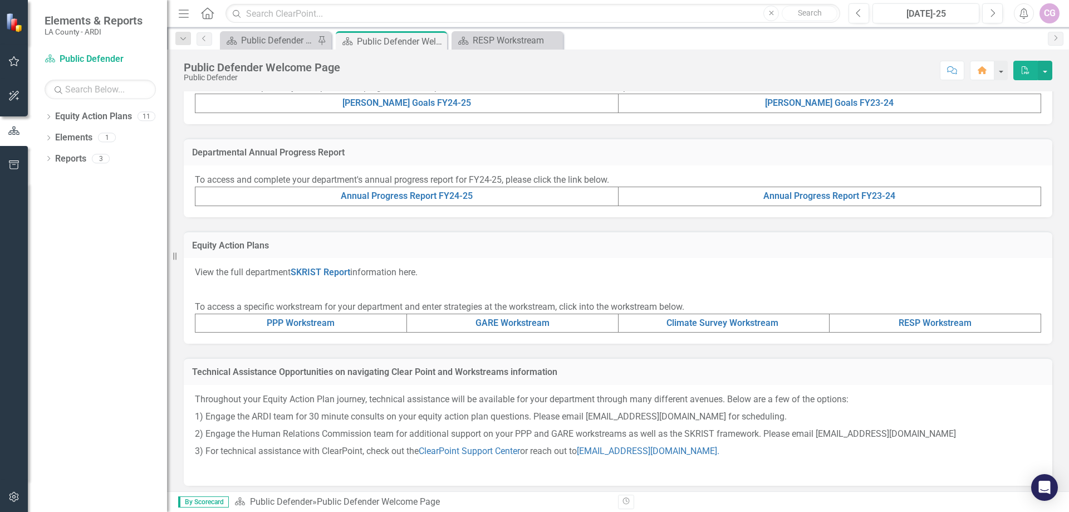
scroll to position [296, 0]
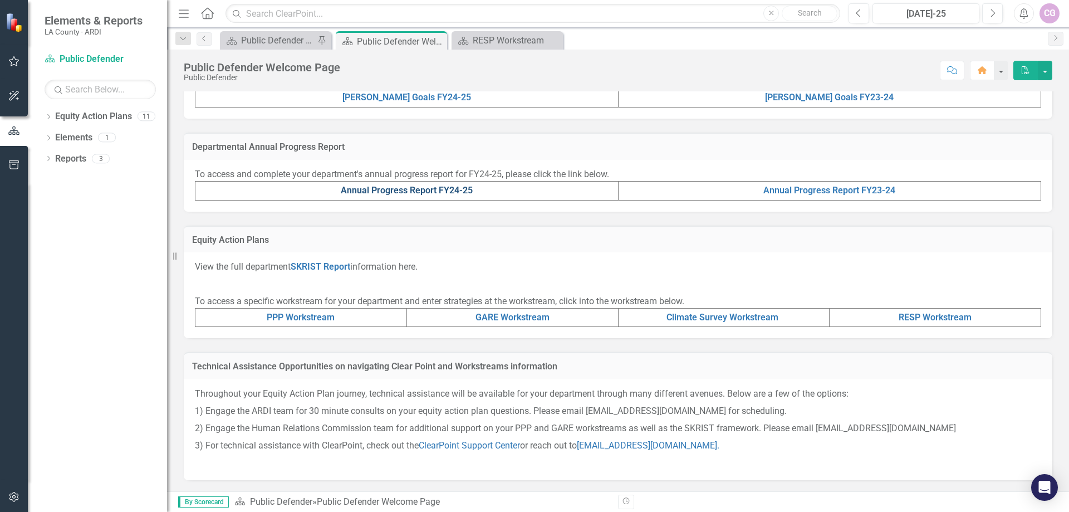
click at [453, 190] on link "Annual Progress Report FY24-25" at bounding box center [407, 190] width 132 height 11
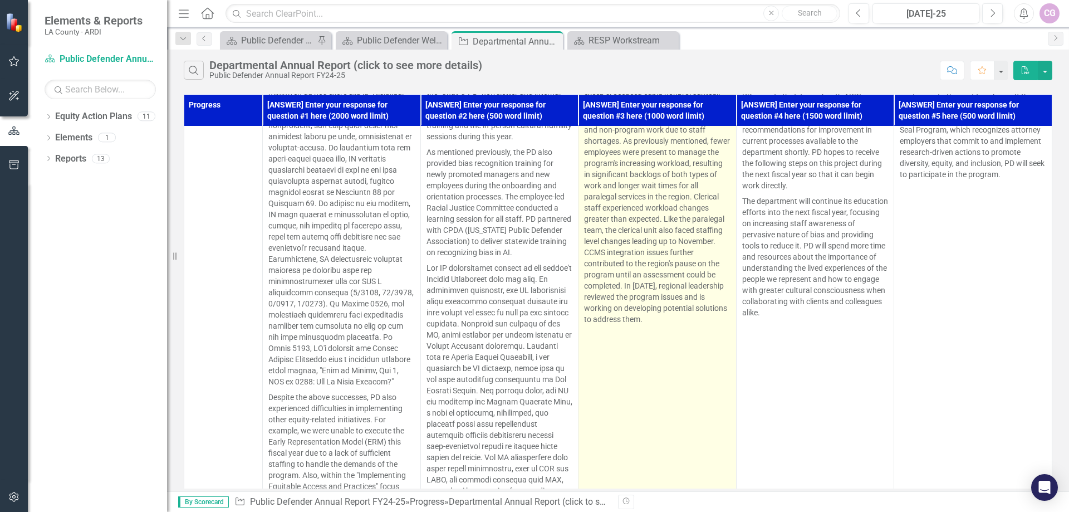
scroll to position [445, 0]
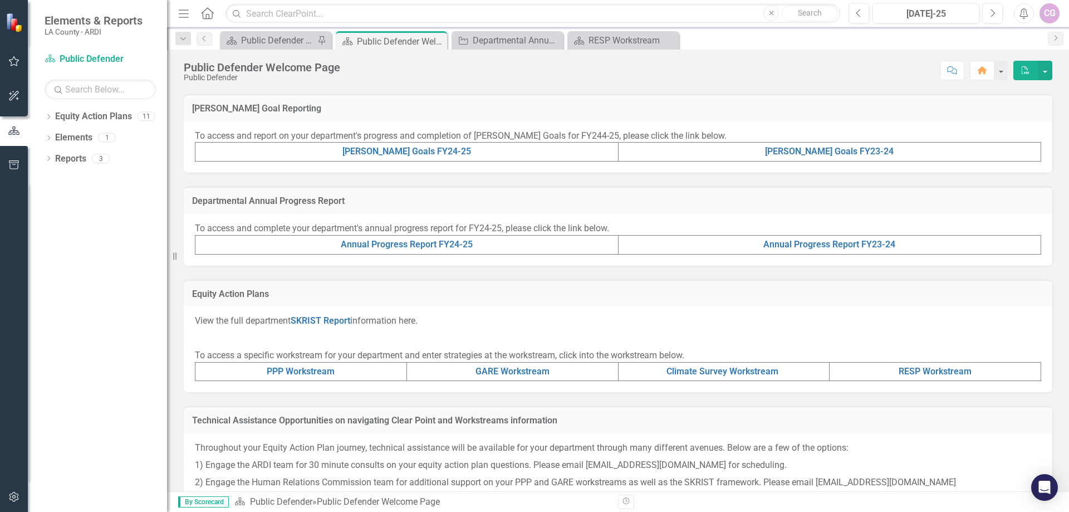
scroll to position [278, 0]
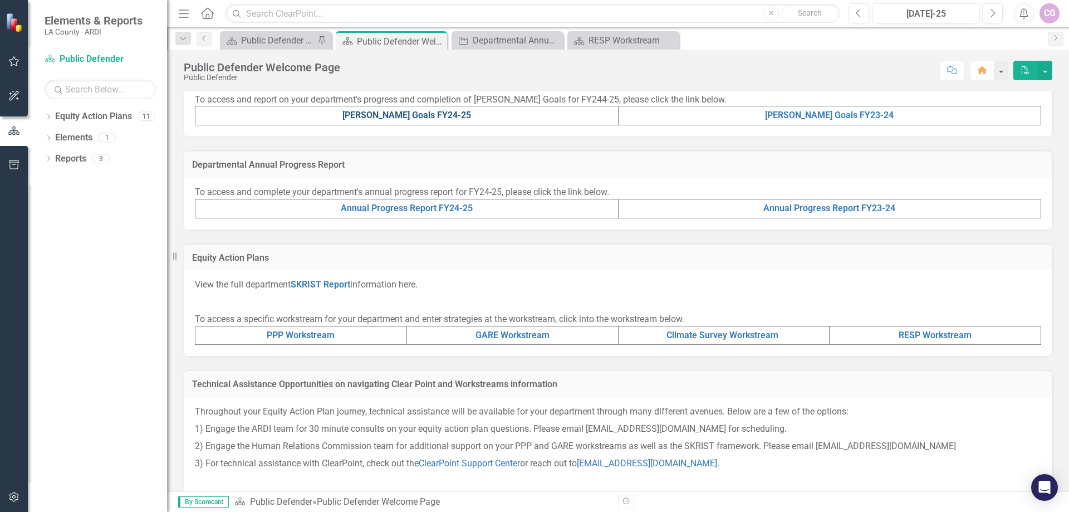
click at [391, 110] on link "[PERSON_NAME] Goals FY24-25" at bounding box center [406, 115] width 129 height 11
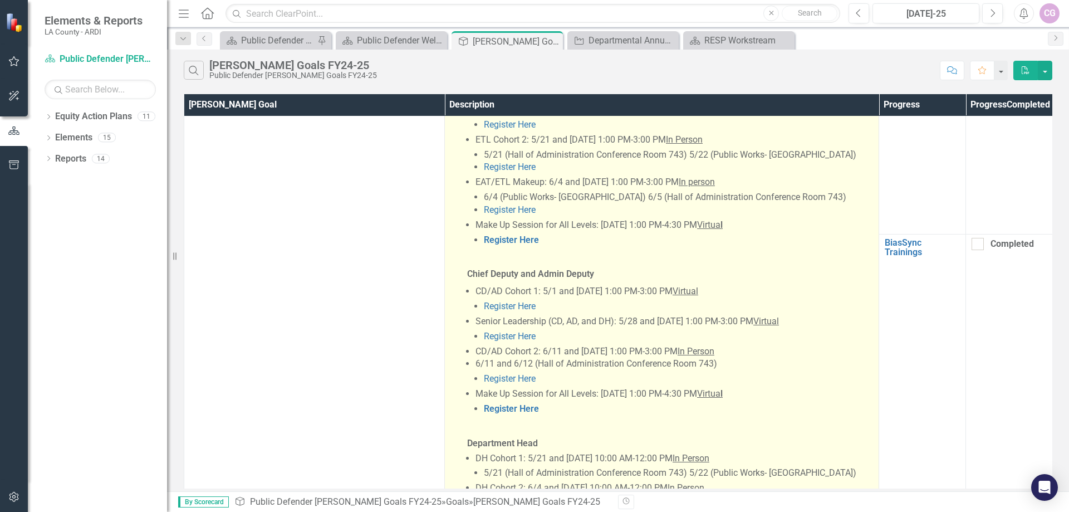
scroll to position [891, 0]
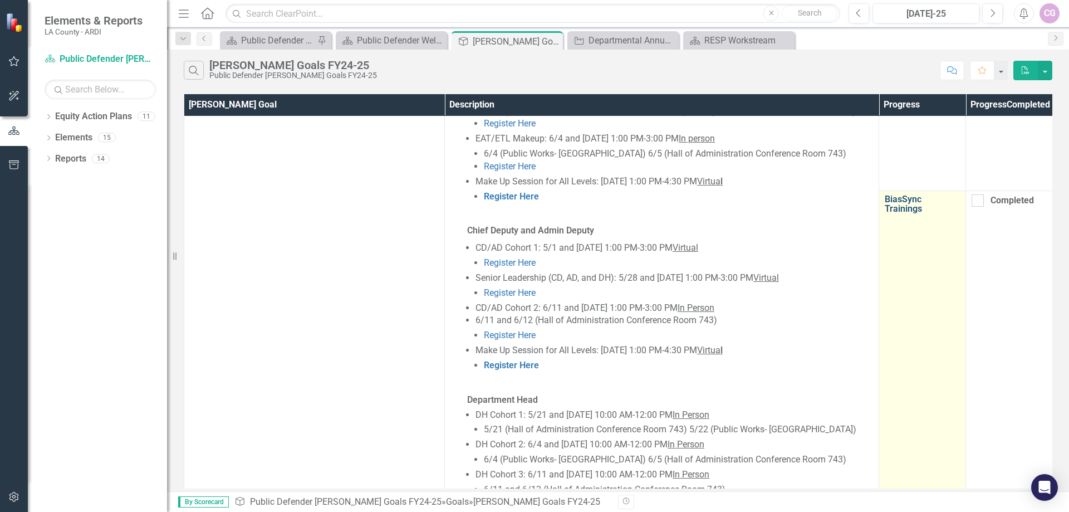
click at [904, 194] on link "BiasSync Trainings" at bounding box center [922, 203] width 75 height 19
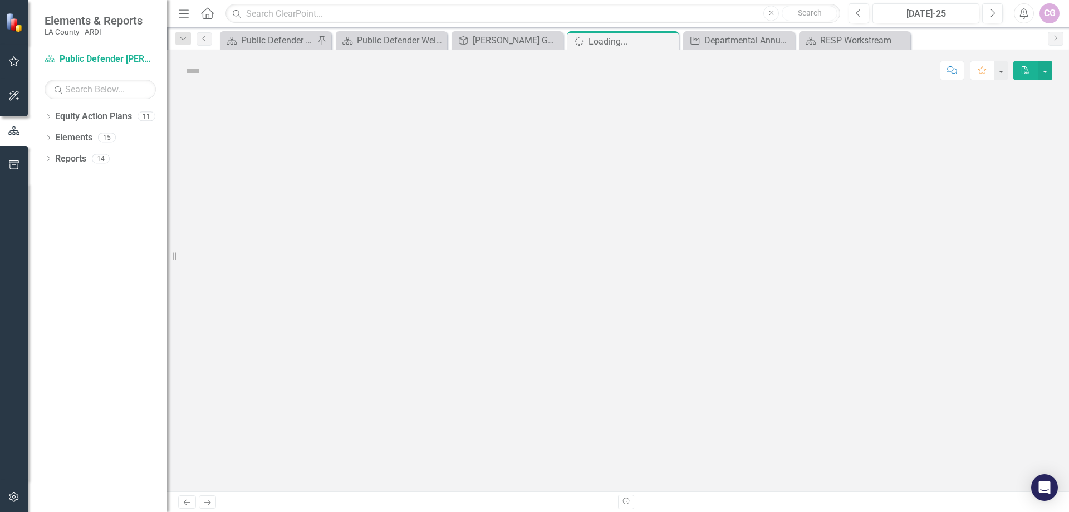
click at [904, 178] on div at bounding box center [618, 291] width 902 height 400
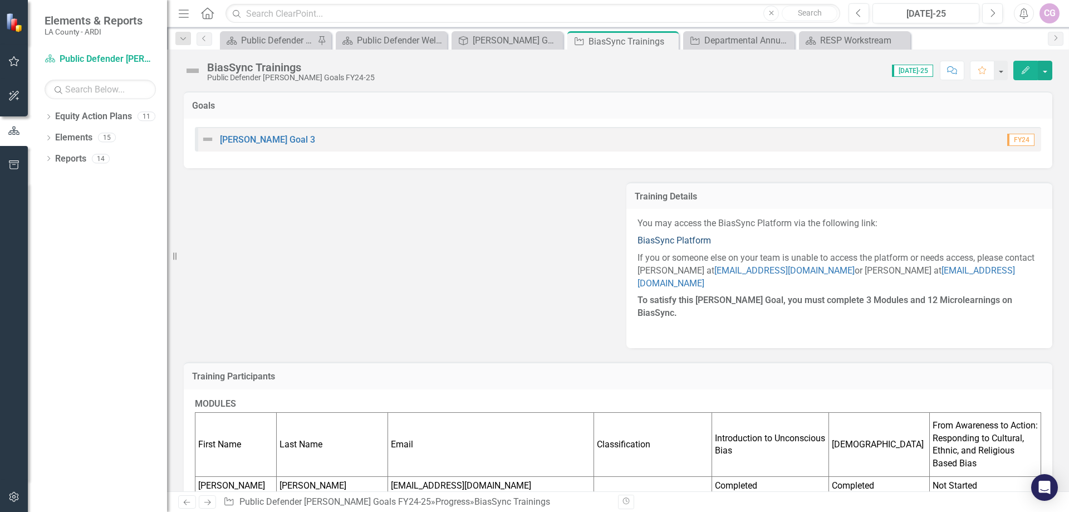
click at [649, 239] on link "BiasSync Platform" at bounding box center [675, 240] width 74 height 11
